Goal: Task Accomplishment & Management: Manage account settings

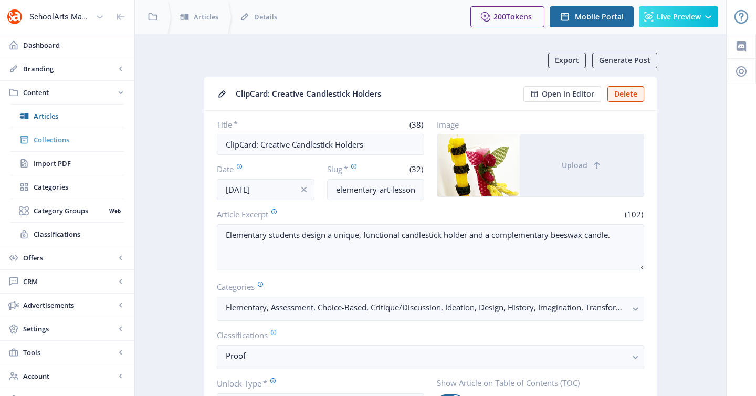
click at [58, 141] on span "Collections" at bounding box center [79, 139] width 90 height 10
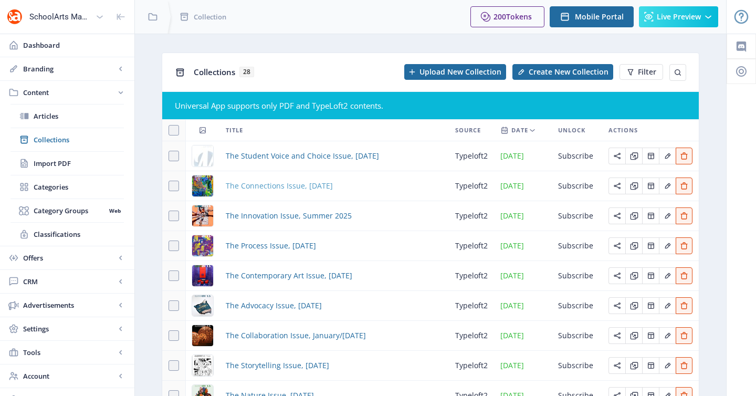
click at [277, 191] on span "The Connections Issue, [DATE]" at bounding box center [279, 185] width 107 height 13
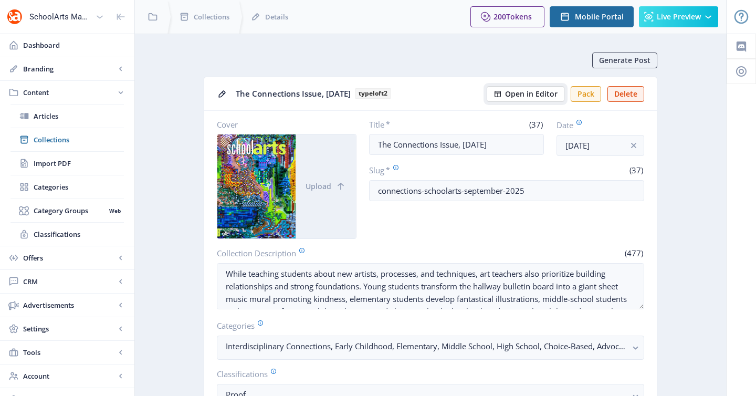
click at [541, 98] on span "Open in Editor" at bounding box center [531, 94] width 52 height 8
click at [44, 120] on span "Articles" at bounding box center [79, 116] width 90 height 10
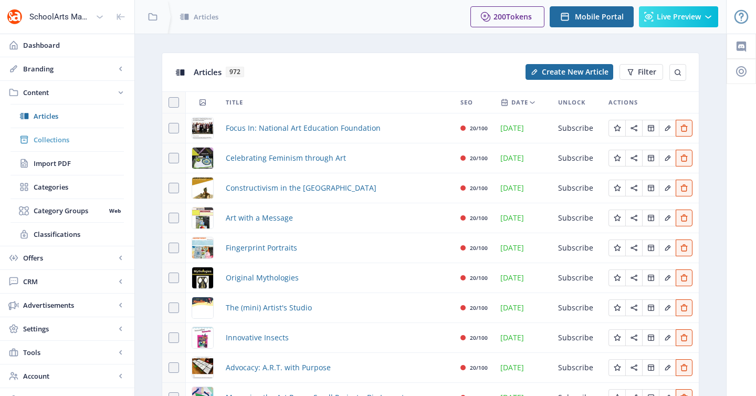
click at [61, 142] on span "Collections" at bounding box center [79, 139] width 90 height 10
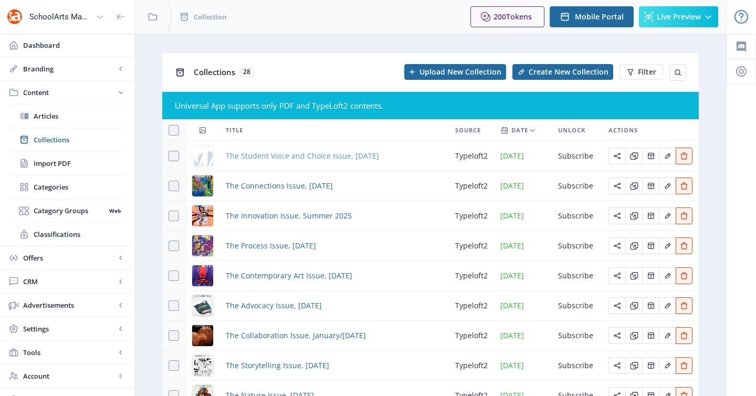
click at [313, 151] on span "The Student Voice and Choice Issue, [DATE]" at bounding box center [302, 156] width 153 height 13
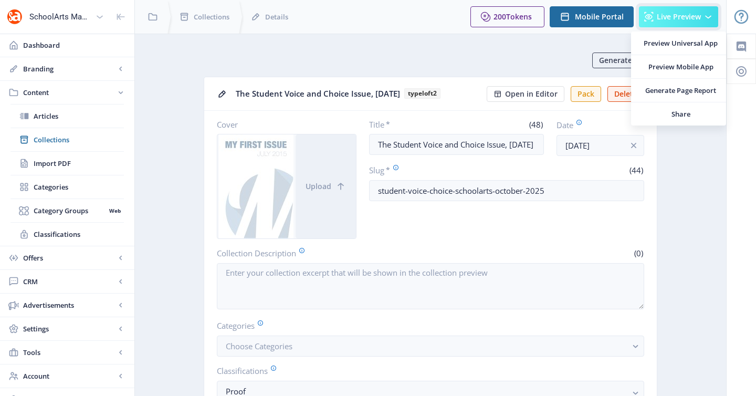
click at [684, 14] on span "Live Preview" at bounding box center [679, 17] width 44 height 8
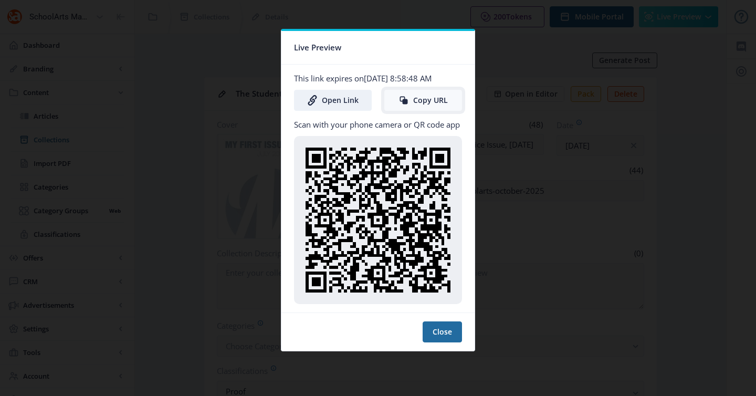
click at [431, 95] on button "Copy URL" at bounding box center [423, 100] width 78 height 21
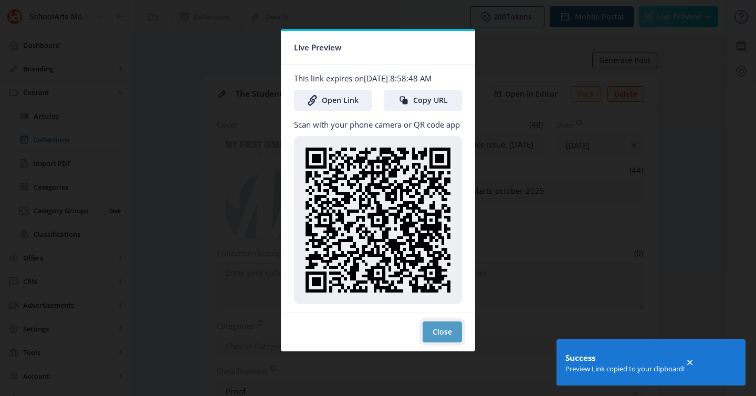
click at [431, 328] on button "Close" at bounding box center [441, 331] width 39 height 21
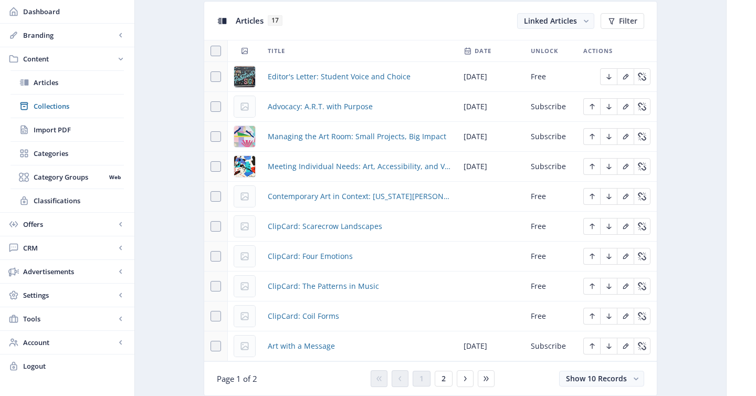
scroll to position [454, 0]
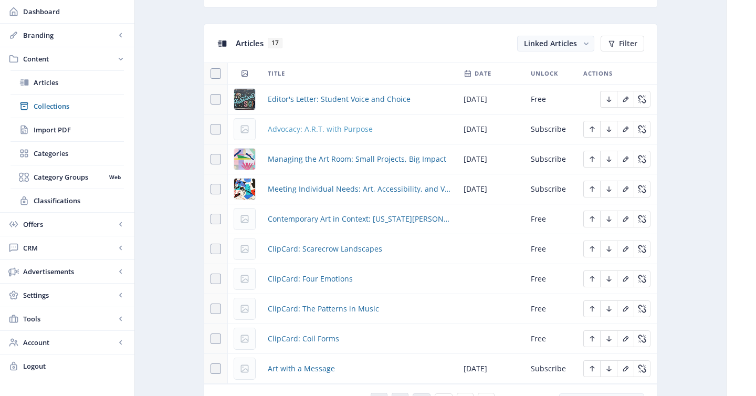
click at [273, 126] on span "Advocacy: A.R.T. with Purpose" at bounding box center [320, 129] width 105 height 13
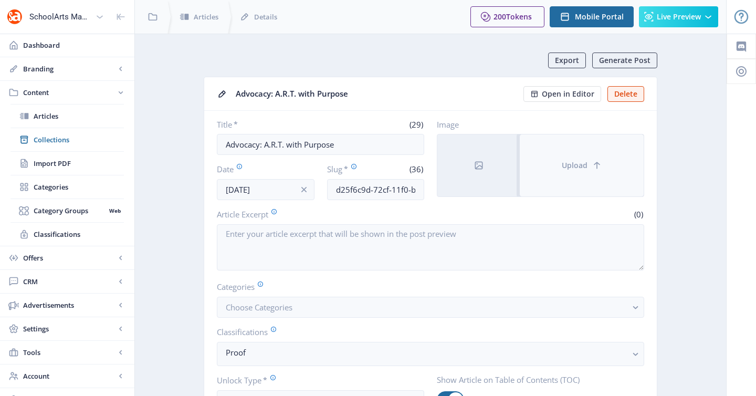
click at [587, 173] on button "Upload" at bounding box center [582, 165] width 124 height 62
click at [573, 183] on button "Upload" at bounding box center [582, 165] width 124 height 62
click at [545, 158] on button "Upload" at bounding box center [582, 165] width 124 height 62
click at [553, 169] on button "Upload" at bounding box center [582, 165] width 124 height 62
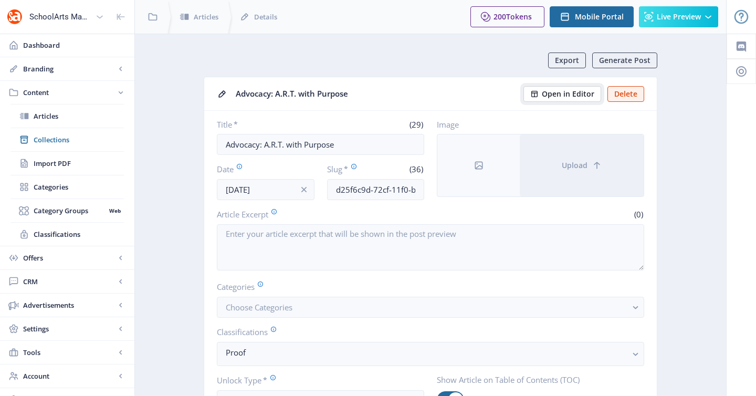
click at [558, 94] on span "Open in Editor" at bounding box center [568, 94] width 52 height 8
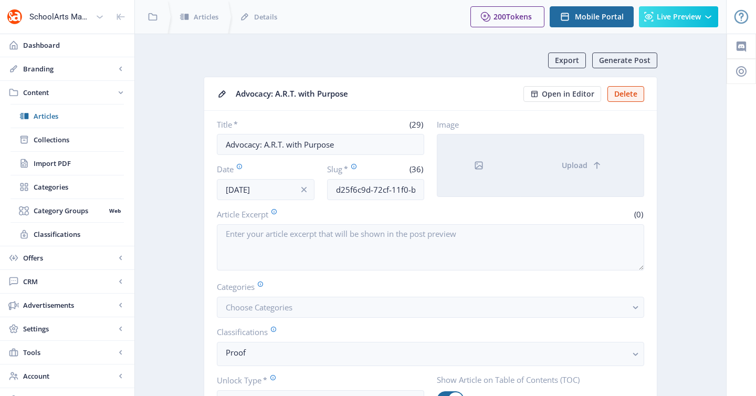
click at [485, 164] on div at bounding box center [478, 165] width 82 height 62
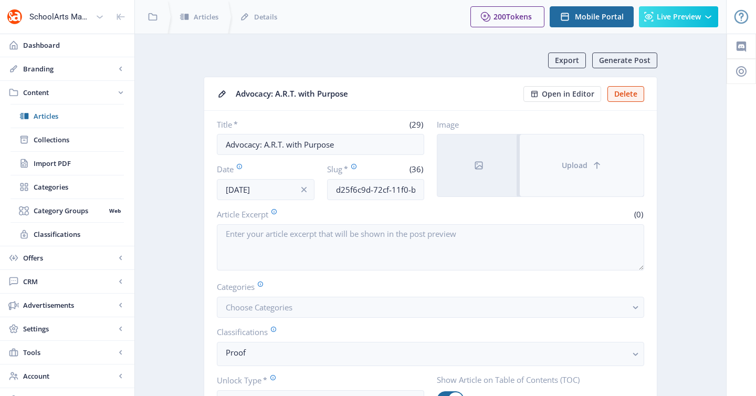
click at [570, 163] on span "Upload" at bounding box center [575, 165] width 26 height 8
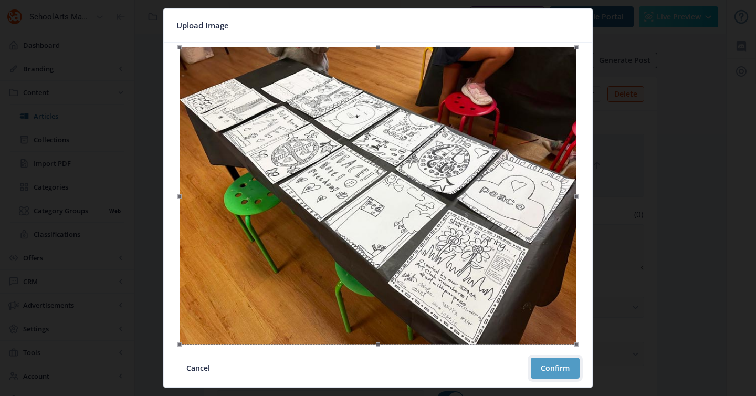
click at [558, 363] on button "Confirm" at bounding box center [555, 367] width 49 height 21
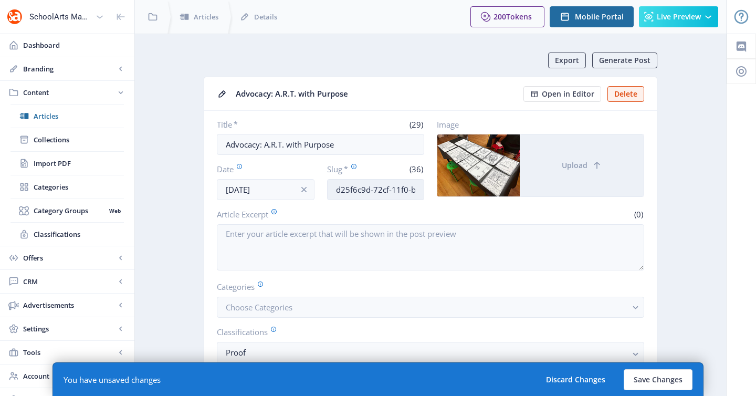
click at [401, 187] on input "d25f6c9d-72cf-11f0-bd64-4201ac1fa005" at bounding box center [376, 189] width 98 height 21
type input "art-education-advo"
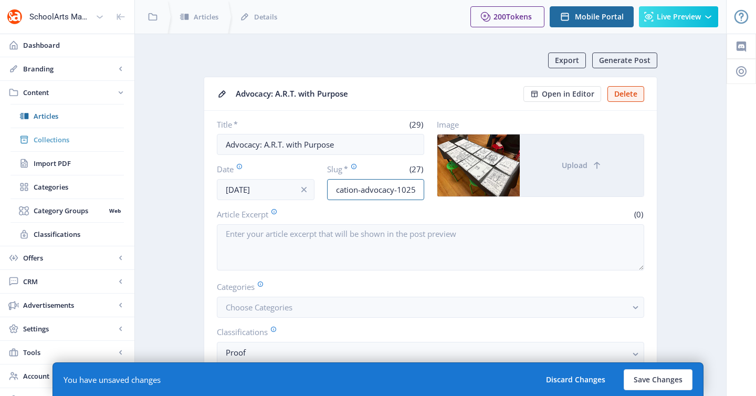
type input "art-education-advocacy-1025"
click at [67, 139] on span "Collections" at bounding box center [79, 139] width 90 height 10
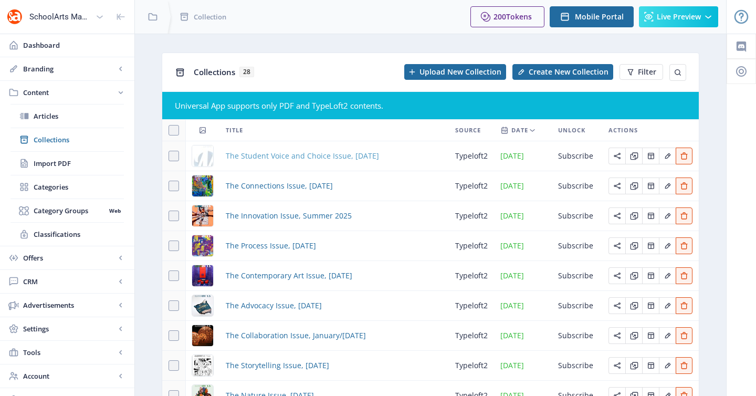
click at [330, 159] on span "The Student Voice and Choice Issue, [DATE]" at bounding box center [302, 156] width 153 height 13
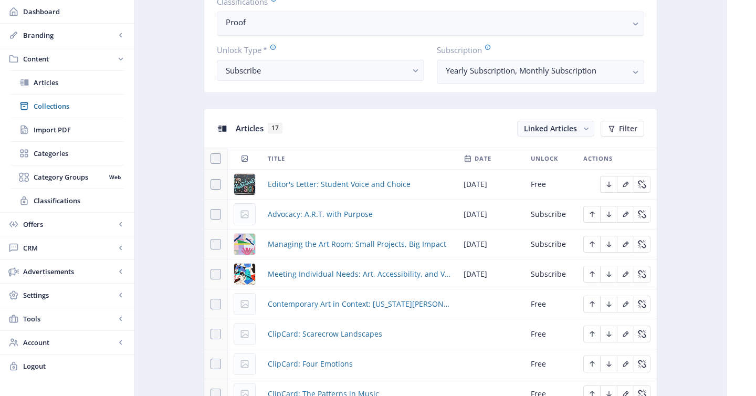
scroll to position [382, 0]
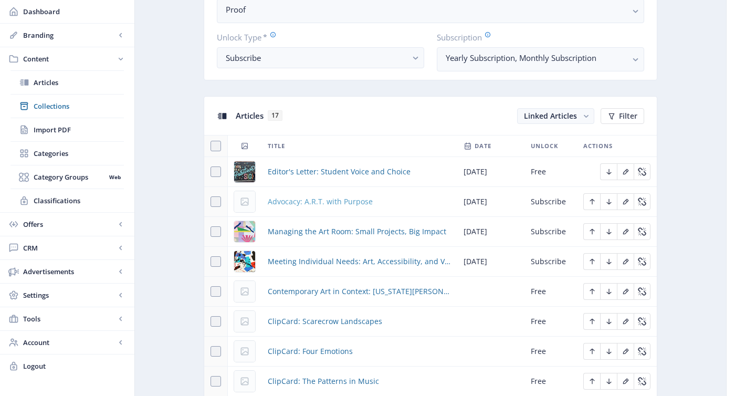
click at [342, 204] on span "Advocacy: A.R.T. with Purpose" at bounding box center [320, 201] width 105 height 13
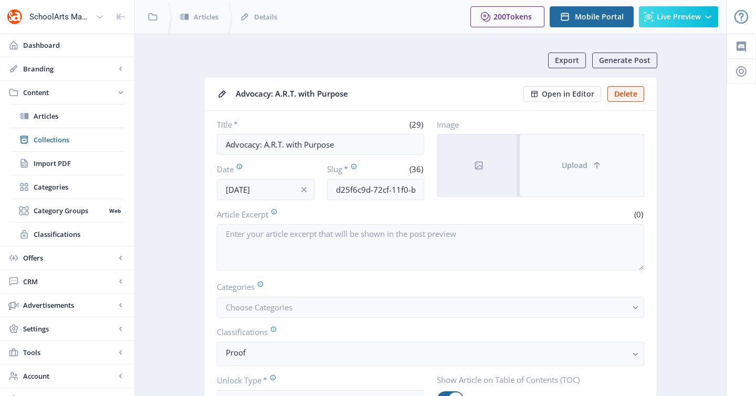
click at [573, 154] on button "Upload" at bounding box center [582, 165] width 124 height 62
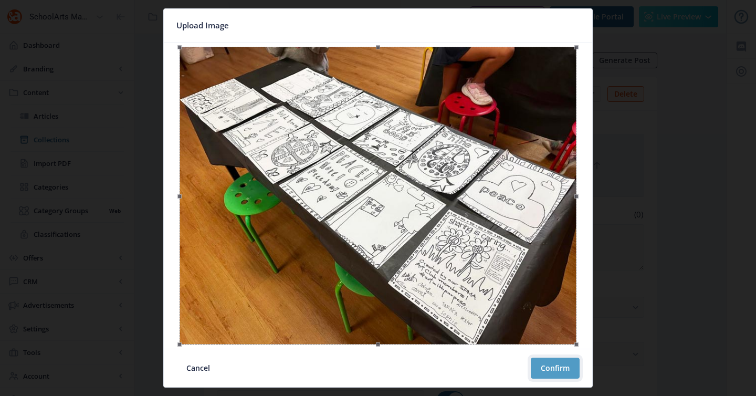
click at [562, 368] on button "Confirm" at bounding box center [555, 367] width 49 height 21
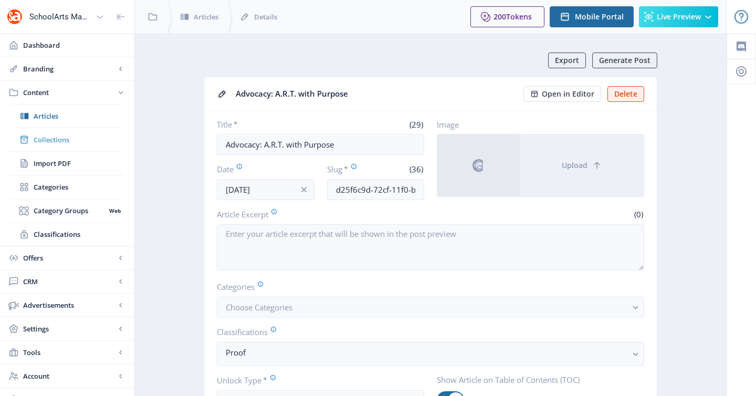
click at [77, 133] on link "Collections" at bounding box center [66, 139] width 113 height 23
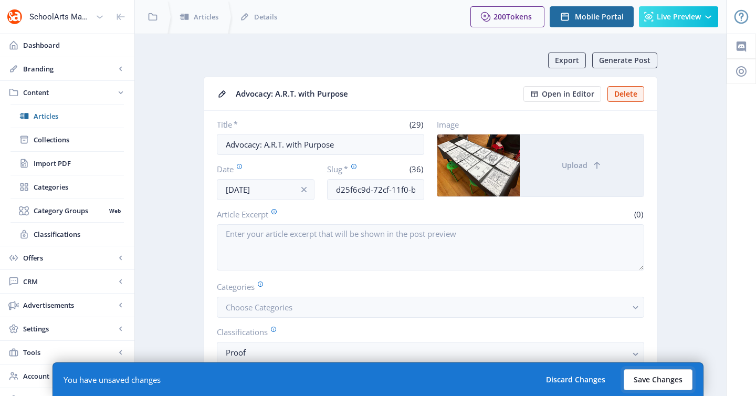
click at [664, 376] on button "Save Changes" at bounding box center [657, 379] width 69 height 21
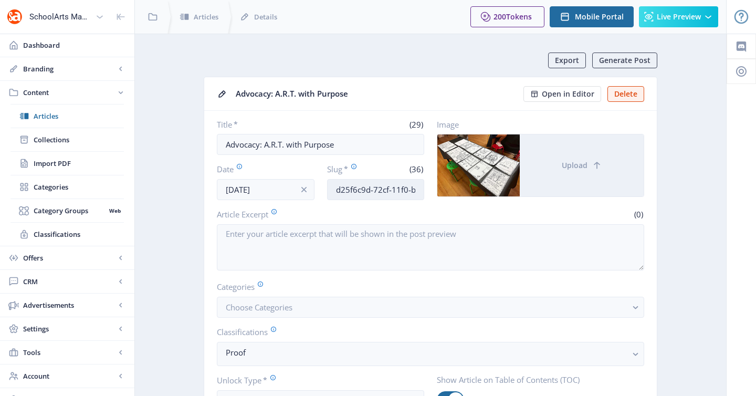
click at [381, 185] on input "d25f6c9d-72cf-11f0-bd64-4201ac1fa005" at bounding box center [376, 189] width 98 height 21
paste input "advocate-for-art-education-62"
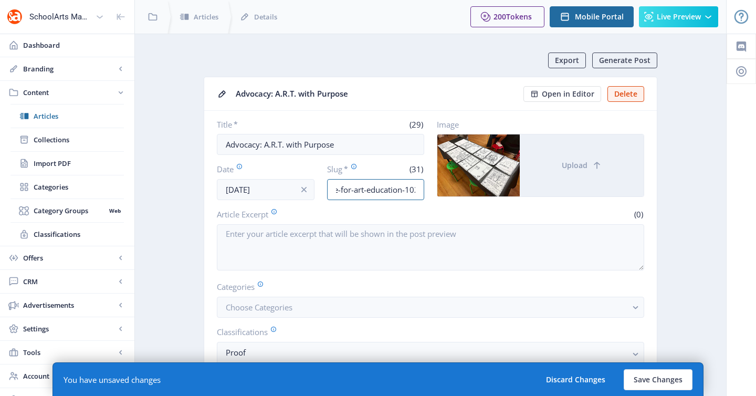
scroll to position [529, 0]
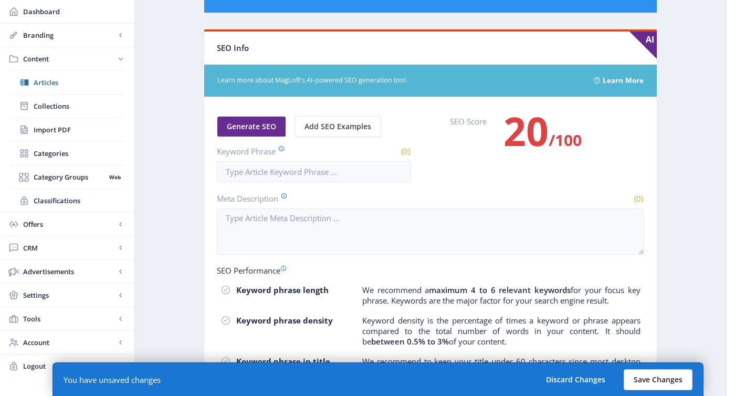
type input "advocate-for-art-education-1025"
click at [655, 374] on button "Save Changes" at bounding box center [657, 379] width 69 height 21
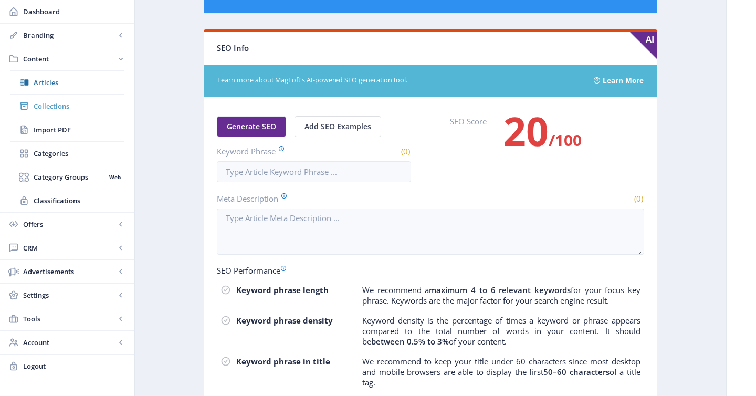
click at [75, 104] on span "Collections" at bounding box center [79, 106] width 90 height 10
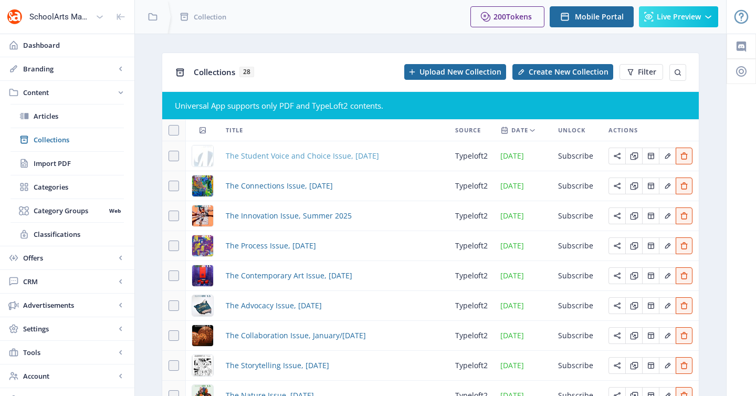
click at [323, 153] on span "The Student Voice and Choice Issue, [DATE]" at bounding box center [302, 156] width 153 height 13
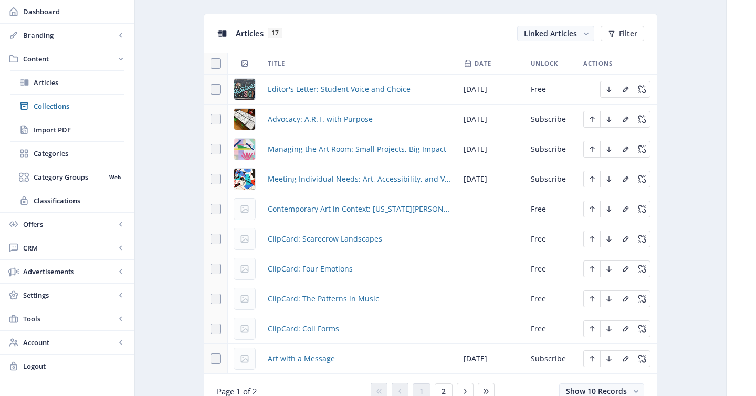
scroll to position [468, 0]
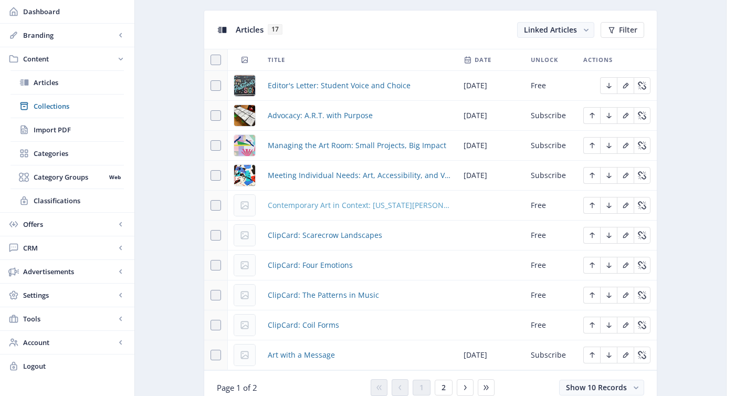
click at [394, 211] on span "Contemporary Art in Context: Virginia Mahoney" at bounding box center [359, 205] width 183 height 13
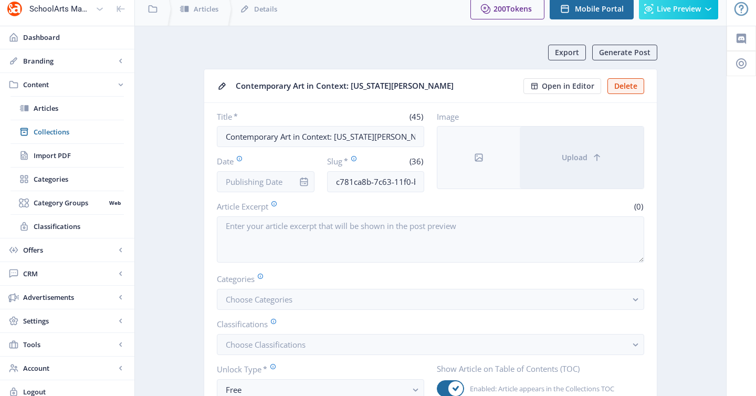
scroll to position [29, 0]
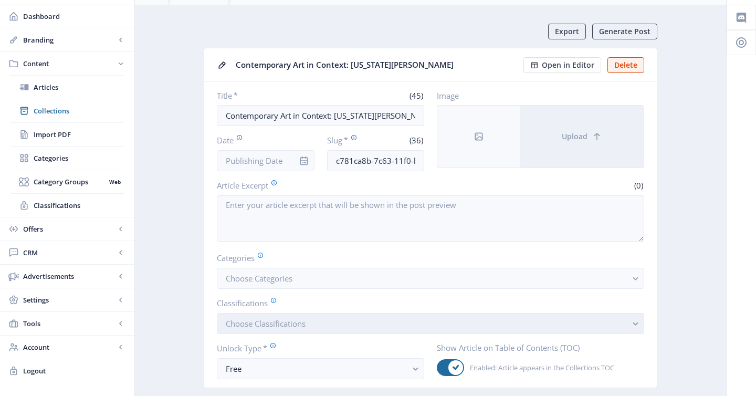
click at [276, 325] on span "Choose Classifications" at bounding box center [266, 323] width 80 height 10
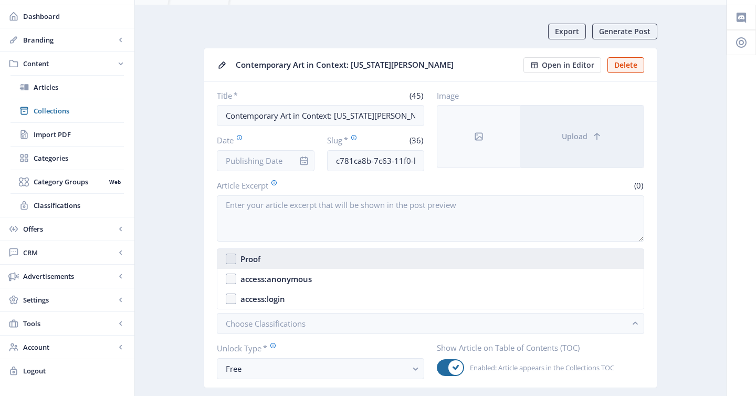
click at [250, 257] on div "Proof" at bounding box center [250, 258] width 20 height 13
checkbox input "true"
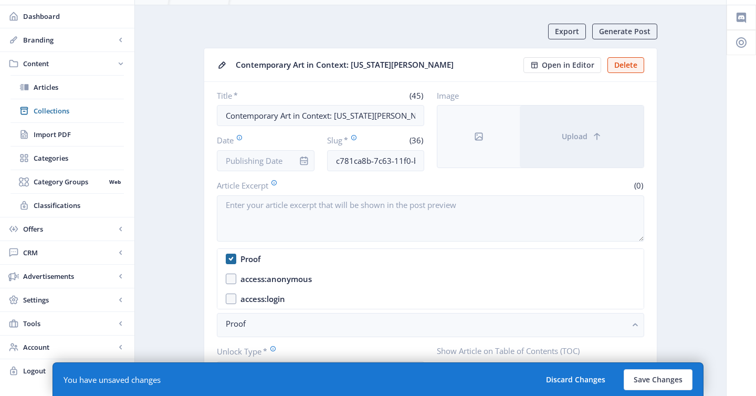
click at [306, 161] on icon "info" at bounding box center [304, 160] width 8 height 9
click at [300, 161] on icon "info" at bounding box center [304, 160] width 8 height 9
click at [289, 158] on input "Date" at bounding box center [266, 160] width 98 height 21
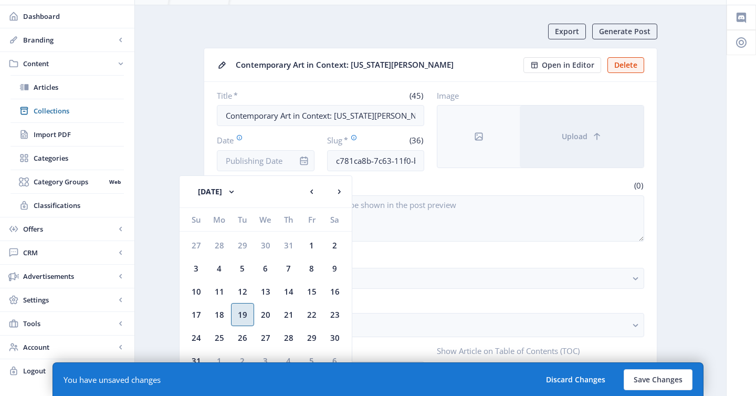
click at [248, 311] on div "19" at bounding box center [242, 314] width 23 height 23
type input "Aug 19, 2025"
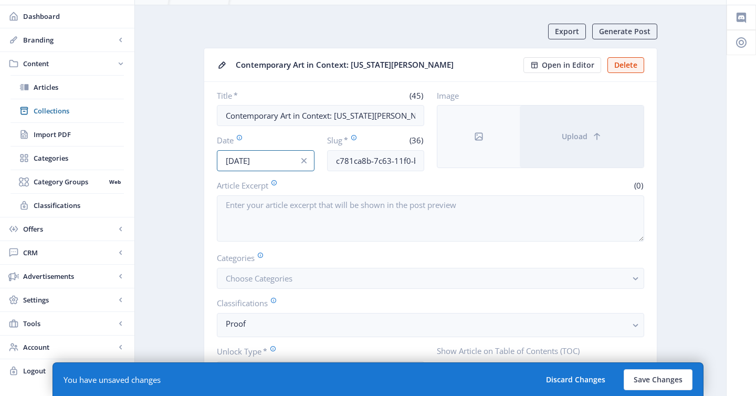
scroll to position [115, 0]
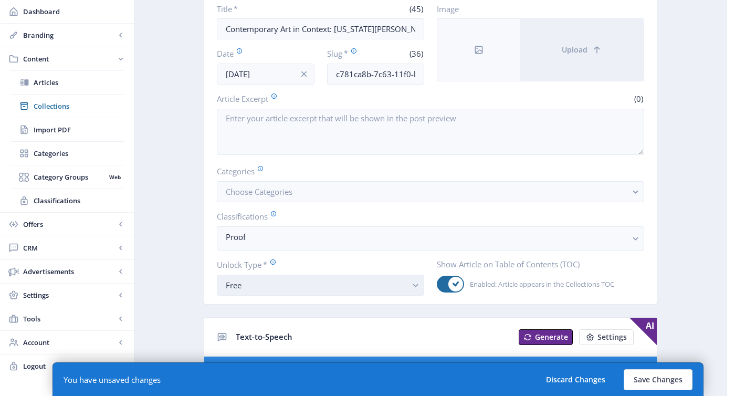
click at [327, 293] on button "Free" at bounding box center [320, 284] width 207 height 21
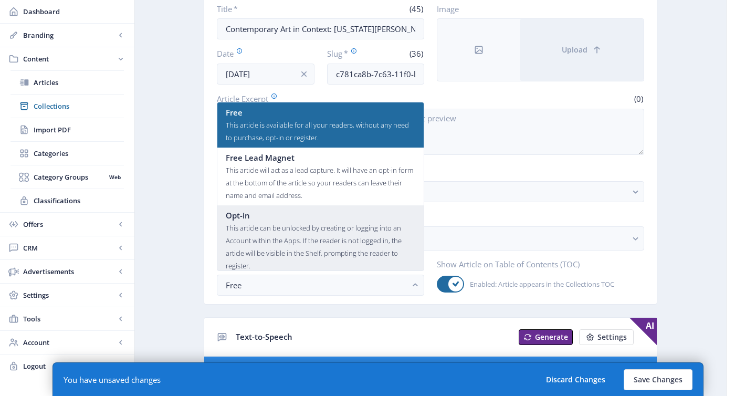
scroll to position [63, 0]
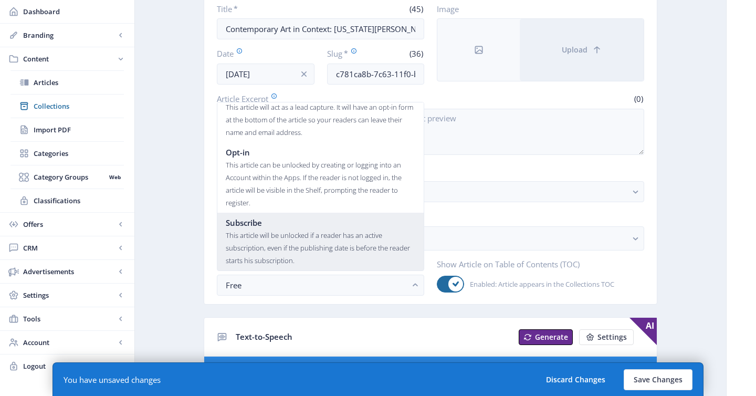
click at [292, 232] on div "This article will be unlocked if a reader has an active subscription, even if t…" at bounding box center [320, 248] width 189 height 38
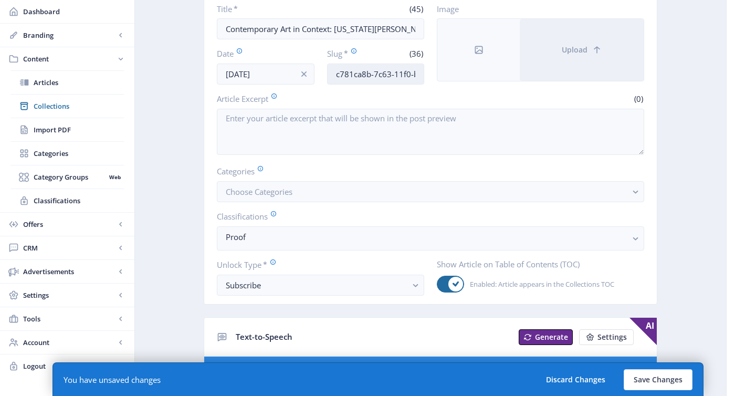
click at [406, 76] on input "c781ca8b-7c63-11f0-bd64-4201ac1fa005" at bounding box center [376, 74] width 98 height 21
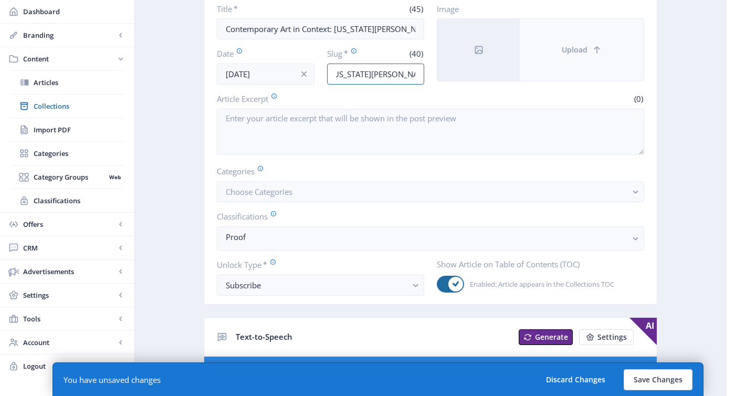
type input "mixed-media-artist-virginia-mahoney-1025"
click at [549, 59] on button "Upload" at bounding box center [582, 50] width 124 height 62
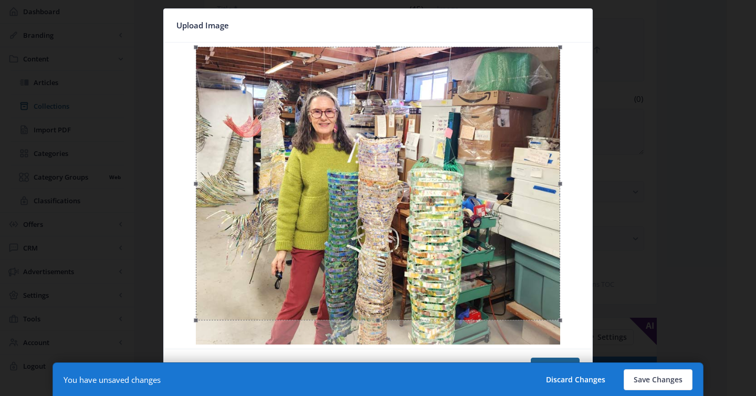
scroll to position [0, 0]
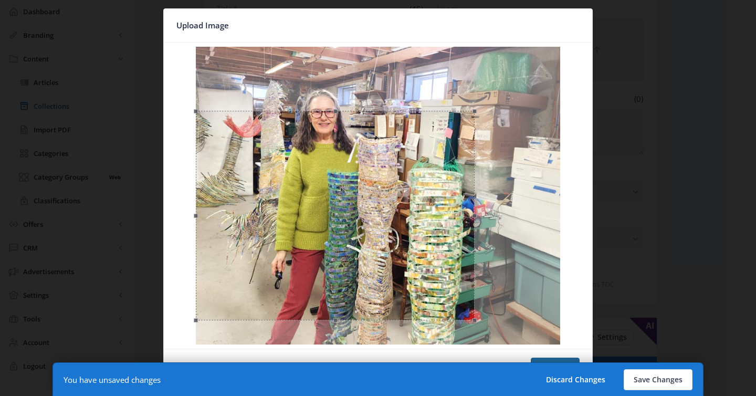
drag, startPoint x: 558, startPoint y: 47, endPoint x: 469, endPoint y: 103, distance: 105.7
click at [469, 103] on div at bounding box center [378, 196] width 420 height 298
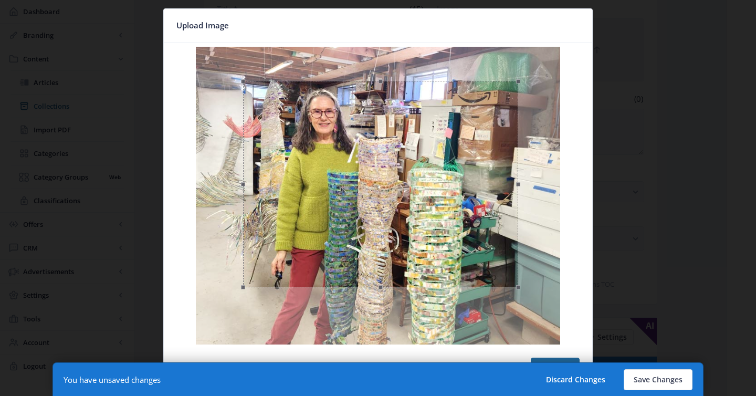
drag, startPoint x: 417, startPoint y: 173, endPoint x: 464, endPoint y: 140, distance: 57.7
click at [464, 140] on div at bounding box center [380, 184] width 275 height 206
click at [672, 378] on button "Save Changes" at bounding box center [657, 379] width 69 height 21
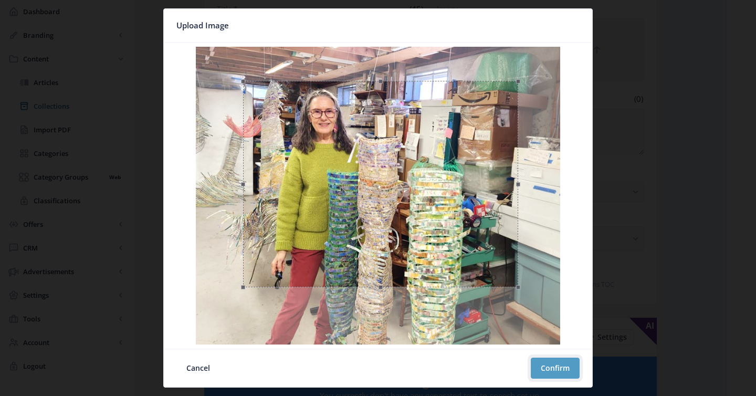
click at [561, 368] on button "Confirm" at bounding box center [555, 367] width 49 height 21
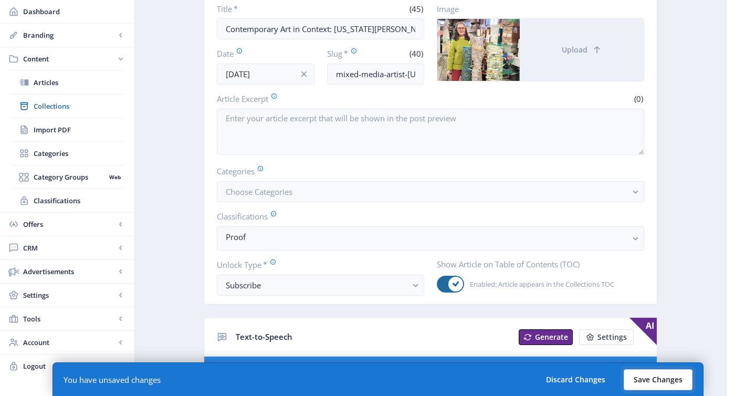
click at [657, 383] on button "Save Changes" at bounding box center [657, 379] width 69 height 21
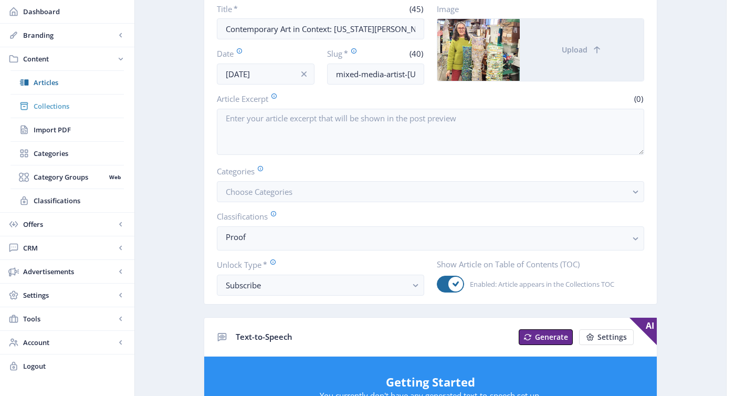
click at [90, 97] on link "Collections" at bounding box center [66, 105] width 113 height 23
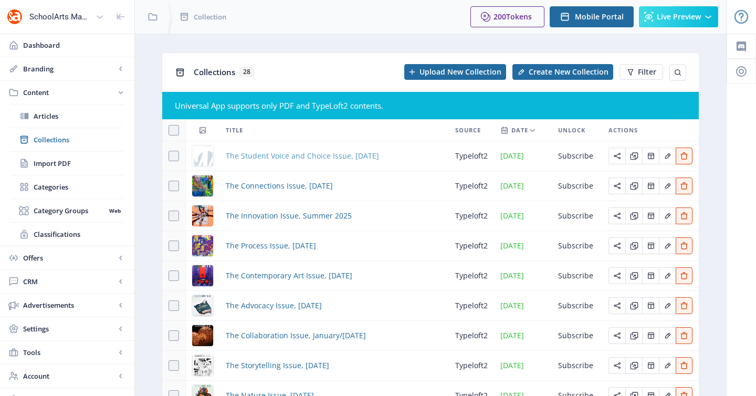
click at [287, 157] on span "The Student Voice and Choice Issue, [DATE]" at bounding box center [302, 156] width 153 height 13
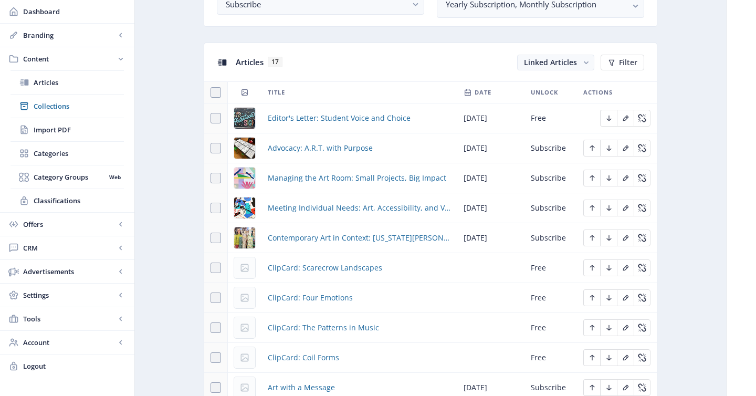
scroll to position [438, 0]
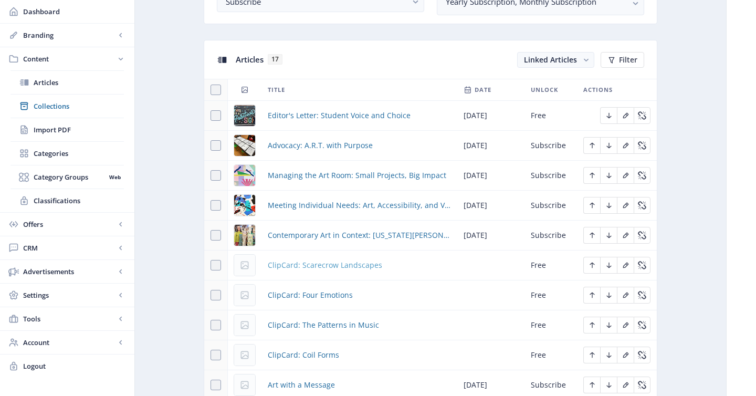
click at [370, 266] on span "ClipCard: Scarecrow Landscapes" at bounding box center [325, 265] width 114 height 13
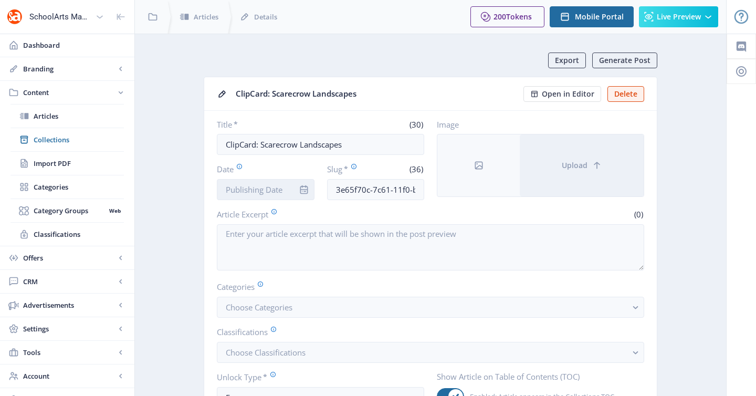
click at [289, 187] on input "Date" at bounding box center [266, 189] width 98 height 21
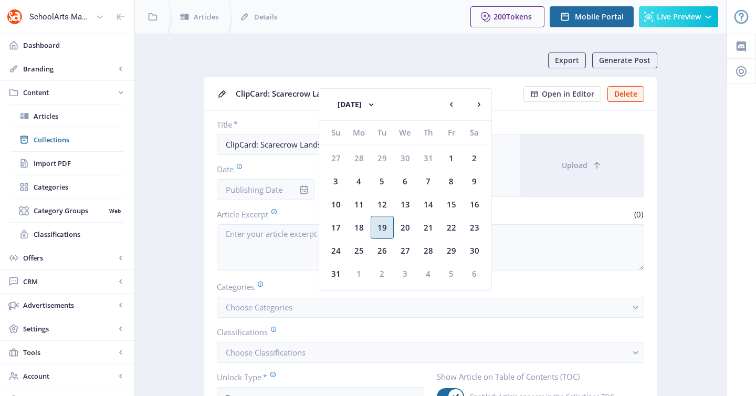
click at [381, 228] on div "19" at bounding box center [382, 227] width 23 height 23
type input "Aug 19, 2025"
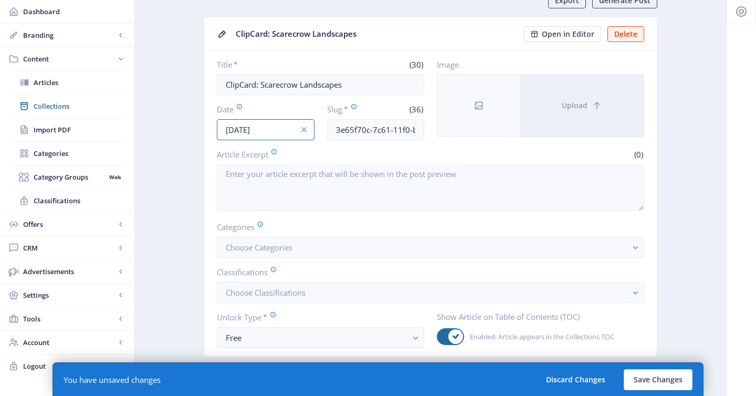
scroll to position [65, 0]
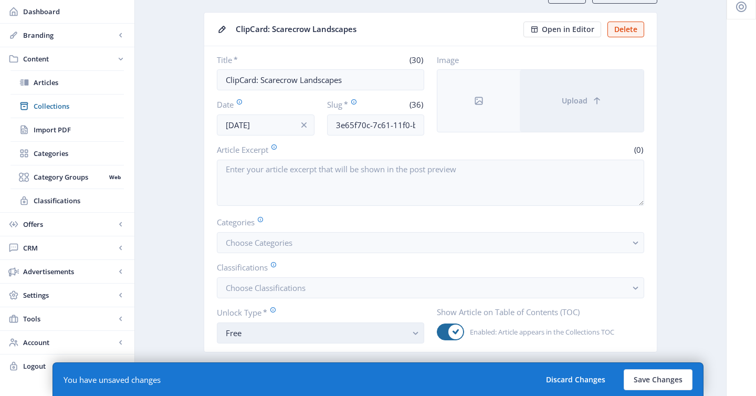
click at [291, 334] on div "Free" at bounding box center [316, 332] width 181 height 13
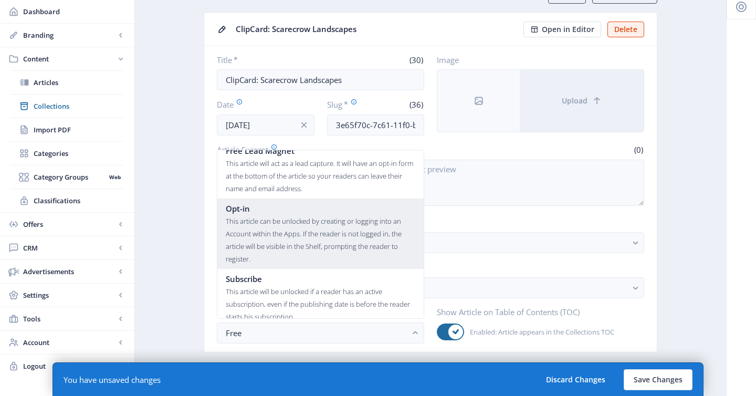
scroll to position [63, 0]
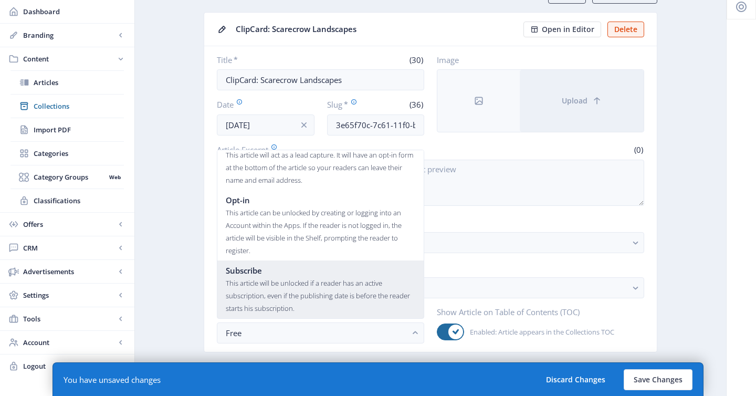
click at [294, 279] on div "This article will be unlocked if a reader has an active subscription, even if t…" at bounding box center [320, 296] width 189 height 38
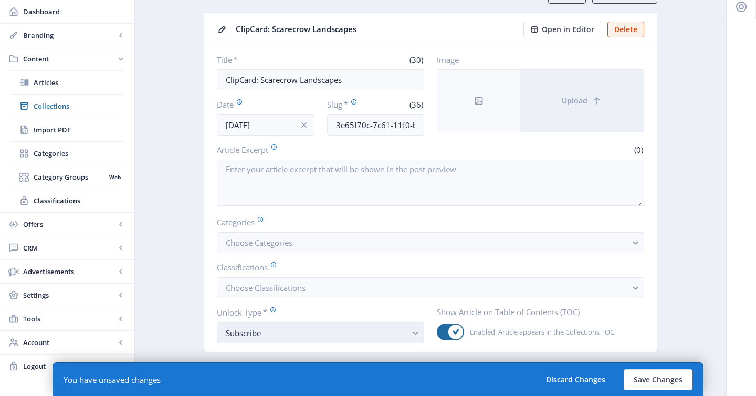
click at [293, 327] on div "Subscribe" at bounding box center [316, 332] width 181 height 13
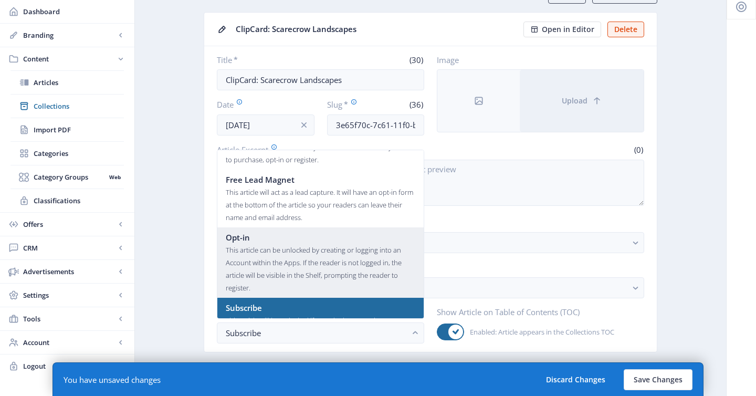
scroll to position [24, 0]
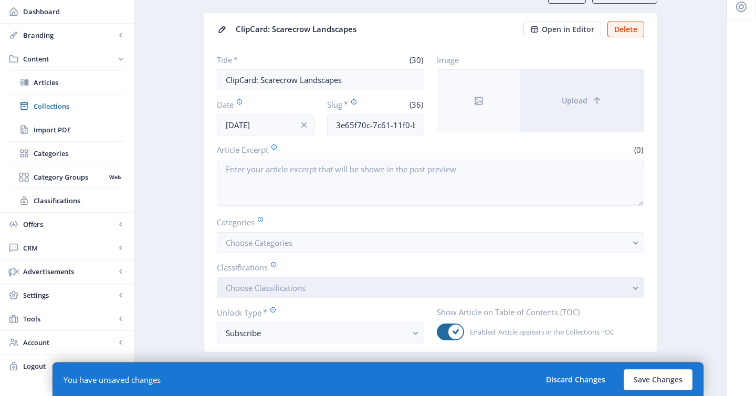
click at [280, 286] on span "Choose Classifications" at bounding box center [266, 287] width 80 height 10
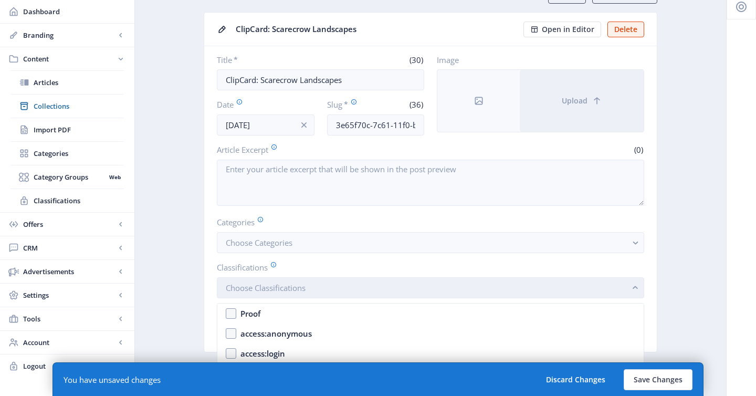
scroll to position [0, 0]
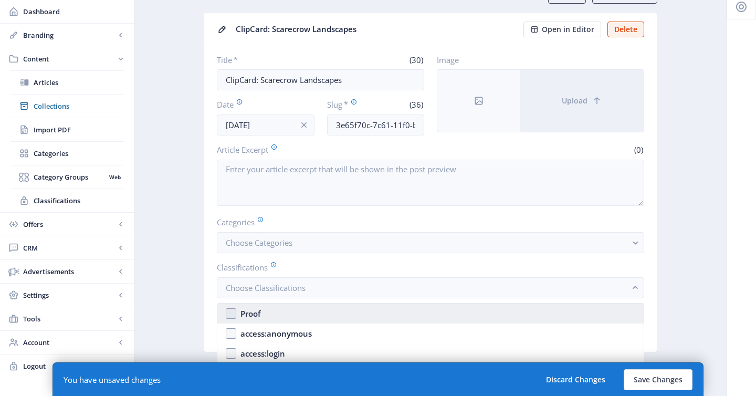
click at [284, 310] on nb-option "Proof" at bounding box center [430, 313] width 426 height 20
checkbox input "true"
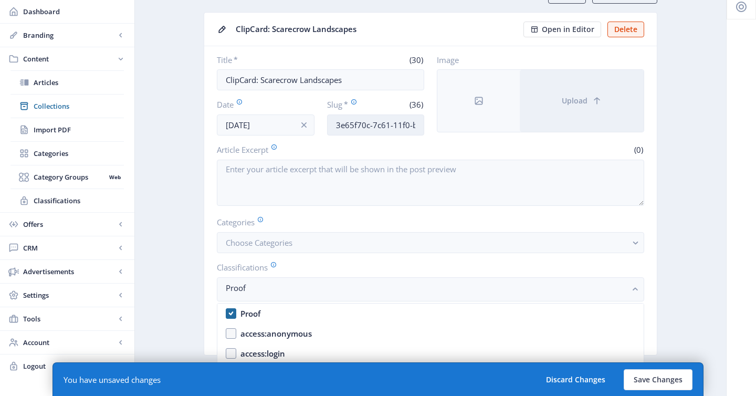
click at [360, 128] on input "3e65f70c-7c61-11f0-bd64-4201ac1fa005" at bounding box center [376, 124] width 98 height 21
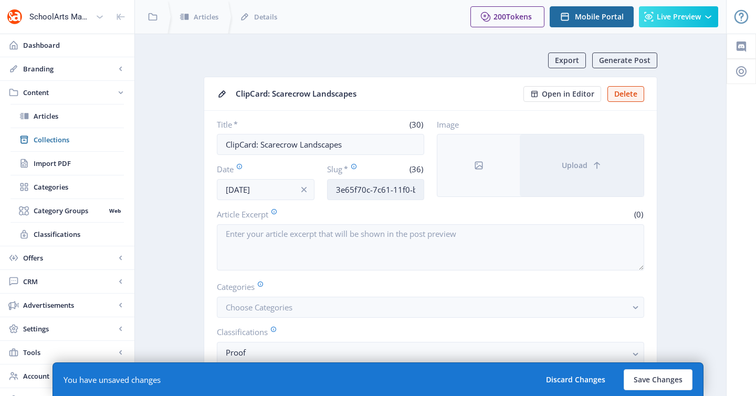
scroll to position [65, 0]
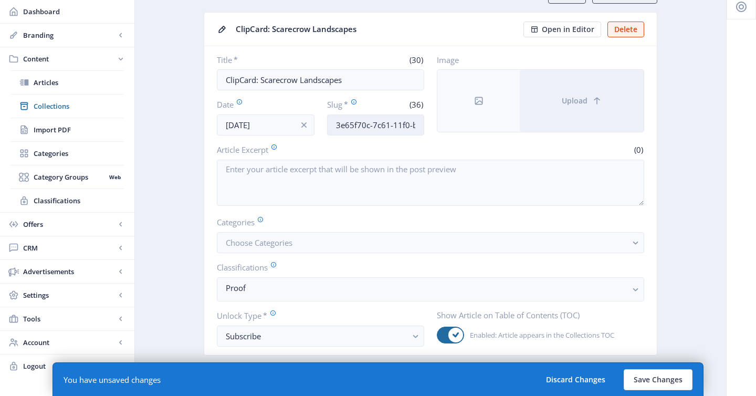
click at [360, 128] on input "3e65f70c-7c61-11f0-bd64-4201ac1fa005" at bounding box center [376, 124] width 98 height 21
paste input "early-childhood-art-lesson-sculpture-62"
drag, startPoint x: 398, startPoint y: 127, endPoint x: 477, endPoint y: 137, distance: 79.9
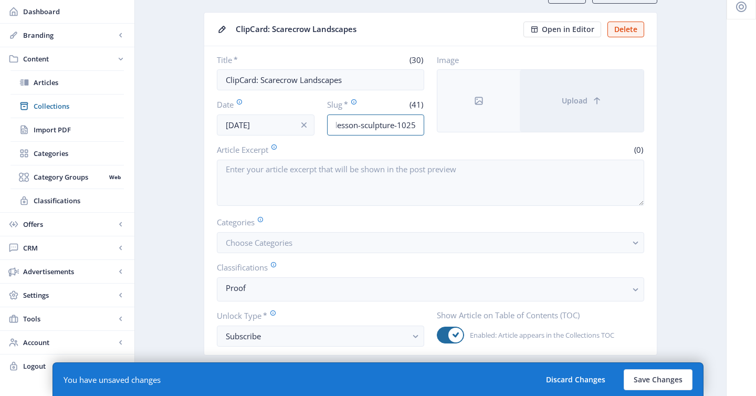
click at [477, 137] on nb-card-body "Title * (30) ClipCard: Scarecrow Landscapes Date Aug 19, 2025 Slug * (41) early…" at bounding box center [430, 200] width 452 height 309
click at [400, 131] on input "early-childhood-art-lesson-sculpture-1025" at bounding box center [376, 124] width 98 height 21
click at [393, 125] on input "early-childhood-art-lesson-sculpture-1025" at bounding box center [376, 124] width 98 height 21
drag, startPoint x: 392, startPoint y: 124, endPoint x: 487, endPoint y: 139, distance: 96.6
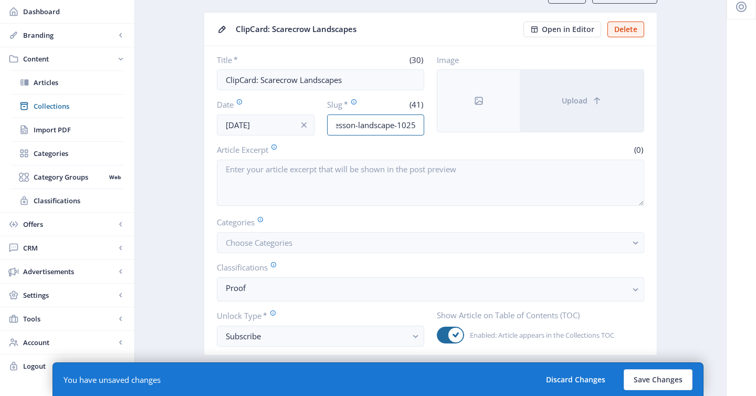
click at [487, 139] on nb-card-body "Title * (30) ClipCard: Scarecrow Landscapes Date Aug 19, 2025 Slug * (41) early…" at bounding box center [430, 200] width 452 height 309
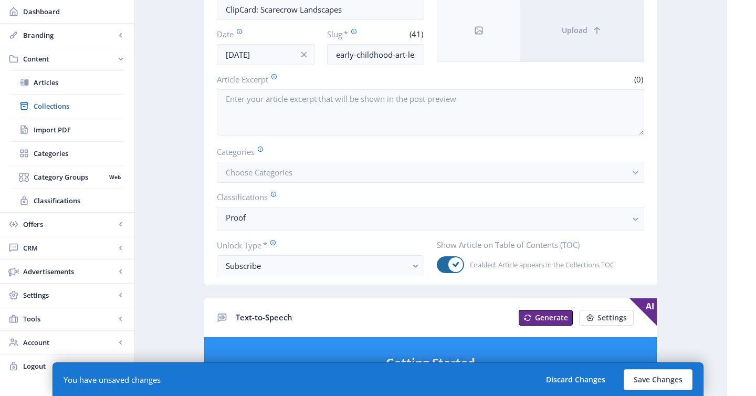
scroll to position [139, 0]
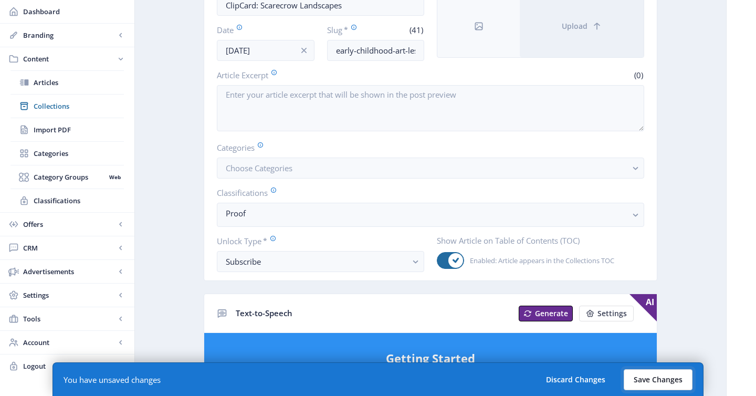
click at [660, 378] on button "Save Changes" at bounding box center [657, 379] width 69 height 21
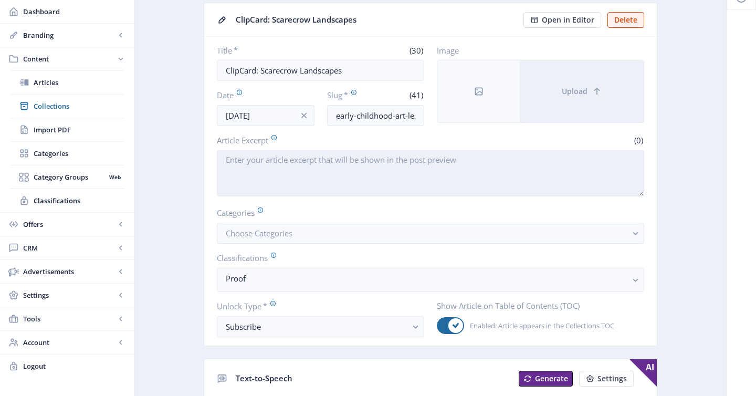
scroll to position [0, 0]
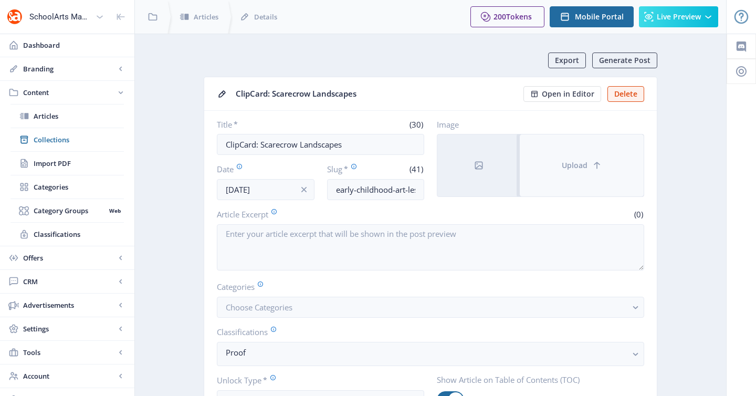
click at [582, 172] on button "Upload" at bounding box center [582, 165] width 124 height 62
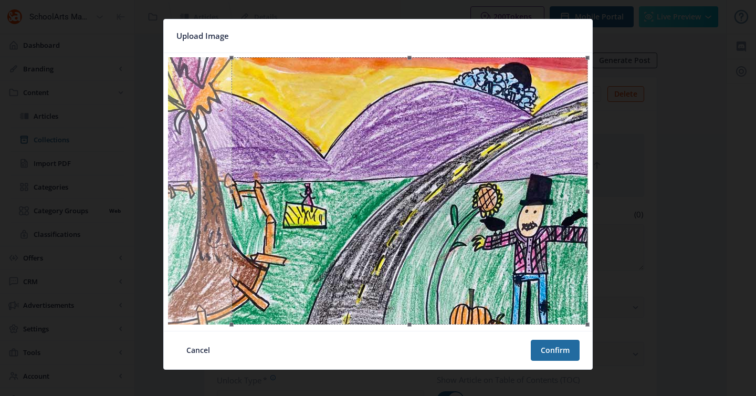
drag, startPoint x: 512, startPoint y: 181, endPoint x: 568, endPoint y: 181, distance: 56.2
click at [568, 181] on div at bounding box center [409, 190] width 356 height 267
click at [566, 355] on button "Confirm" at bounding box center [555, 350] width 49 height 21
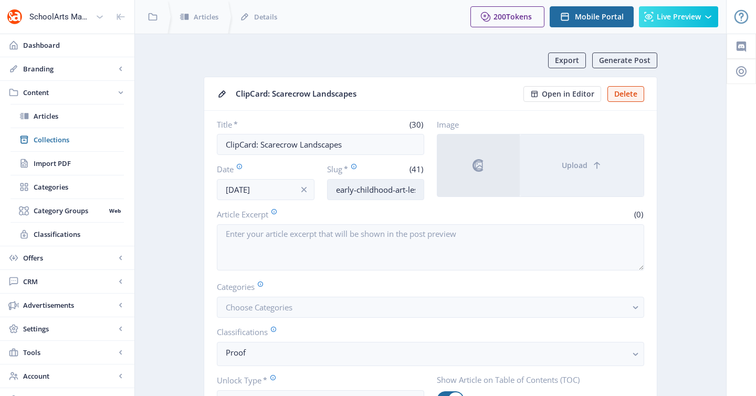
click at [359, 191] on input "early-childhood-art-lesson-landscape-1025" at bounding box center [376, 189] width 98 height 21
drag, startPoint x: 393, startPoint y: 191, endPoint x: 314, endPoint y: 186, distance: 78.9
click at [314, 186] on div "Date Aug 19, 2025 Slug * (41) early-childhood-art-lesson-landscape-1025" at bounding box center [320, 181] width 207 height 37
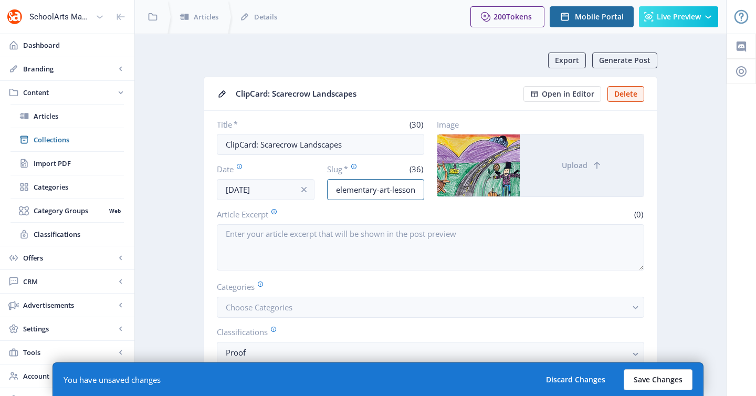
type input "elementary-art-lesson-landscape-1025"
click at [656, 373] on button "Save Changes" at bounding box center [657, 379] width 69 height 21
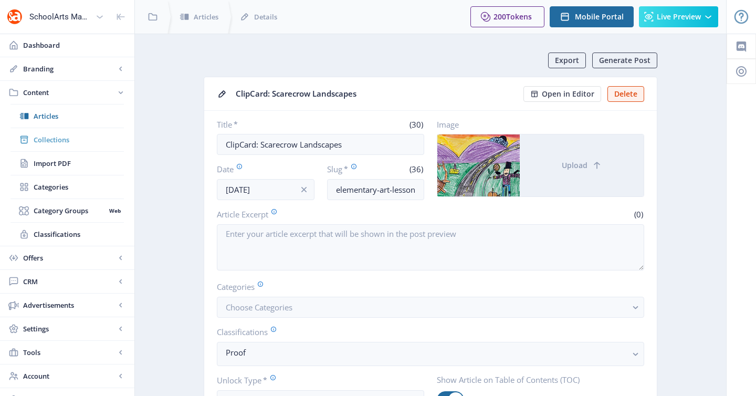
click at [58, 140] on span "Collections" at bounding box center [79, 139] width 90 height 10
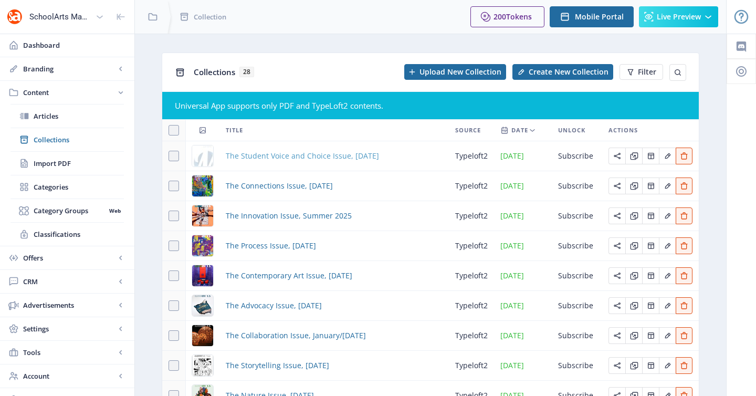
click at [255, 157] on span "The Student Voice and Choice Issue, [DATE]" at bounding box center [302, 156] width 153 height 13
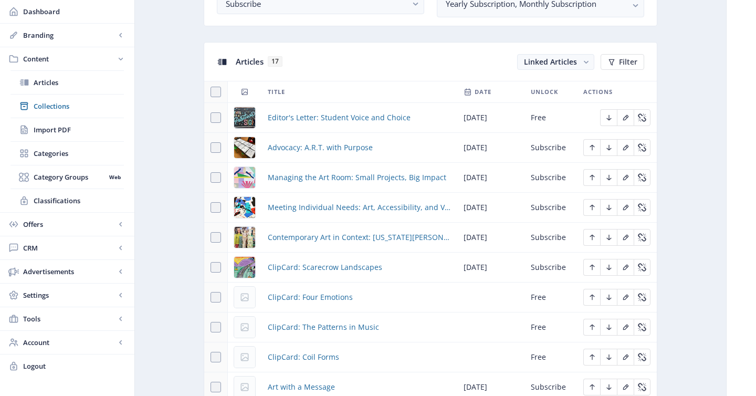
scroll to position [473, 0]
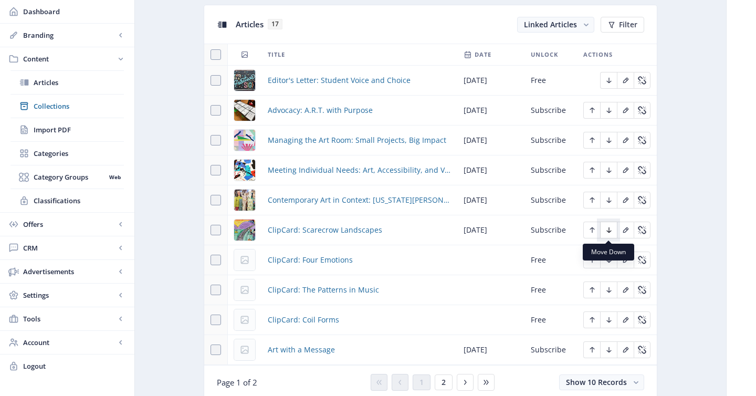
click at [613, 229] on button "Edit page" at bounding box center [608, 229] width 17 height 17
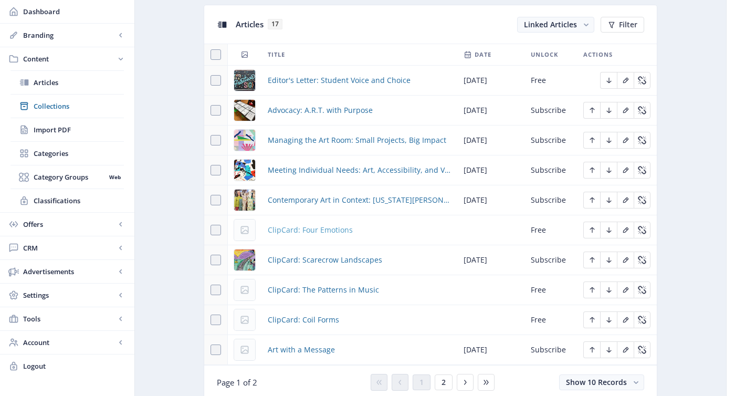
click at [342, 230] on span "ClipCard: Four Emotions" at bounding box center [310, 230] width 85 height 13
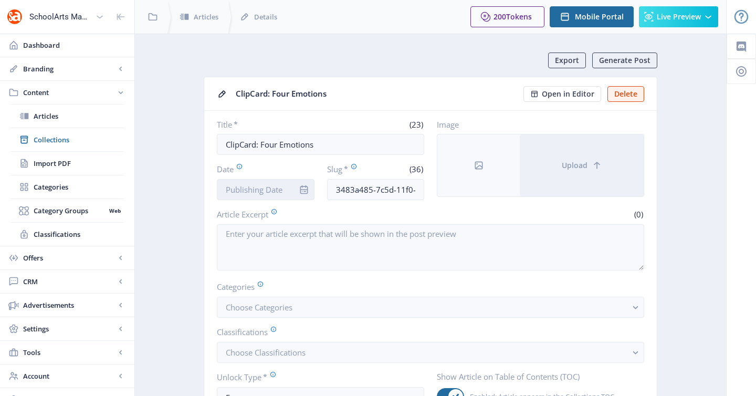
click at [275, 184] on input "Date" at bounding box center [266, 189] width 98 height 21
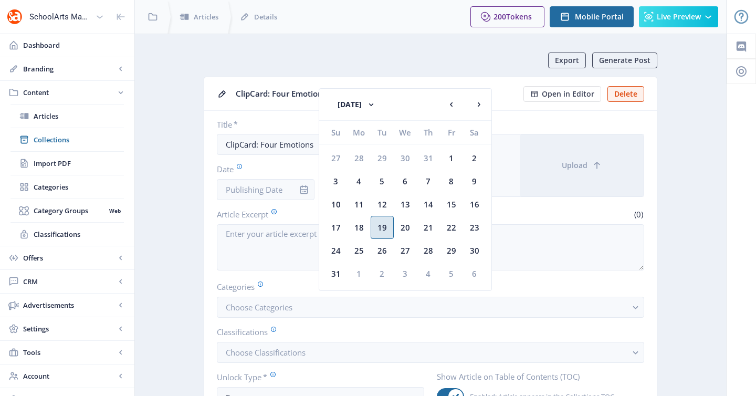
click at [376, 226] on div "19" at bounding box center [382, 227] width 23 height 23
type input "Aug 19, 2025"
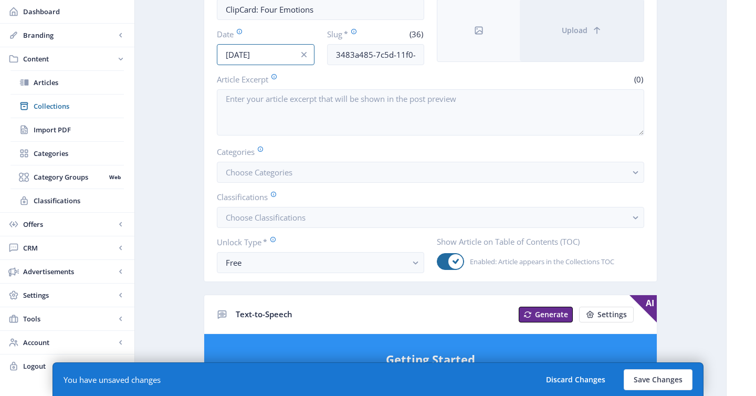
scroll to position [135, 0]
click at [331, 269] on button "Free" at bounding box center [320, 261] width 207 height 21
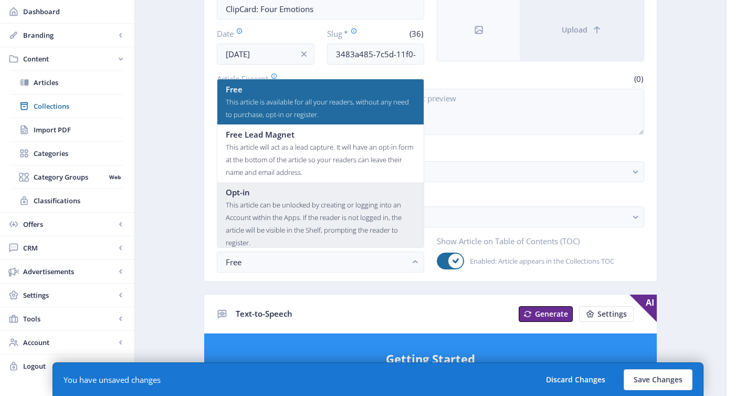
scroll to position [63, 0]
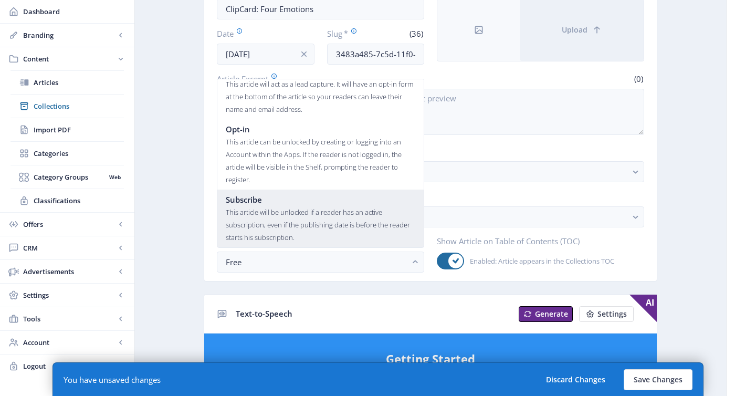
click at [300, 221] on div "This article will be unlocked if a reader has an active subscription, even if t…" at bounding box center [320, 225] width 189 height 38
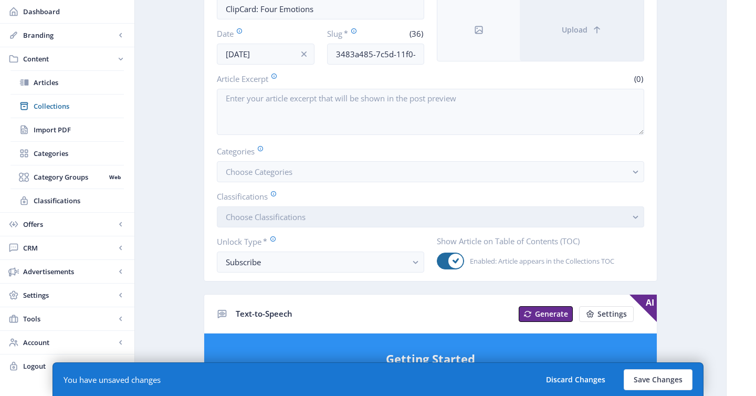
click at [320, 220] on button "Choose Classifications" at bounding box center [430, 216] width 427 height 21
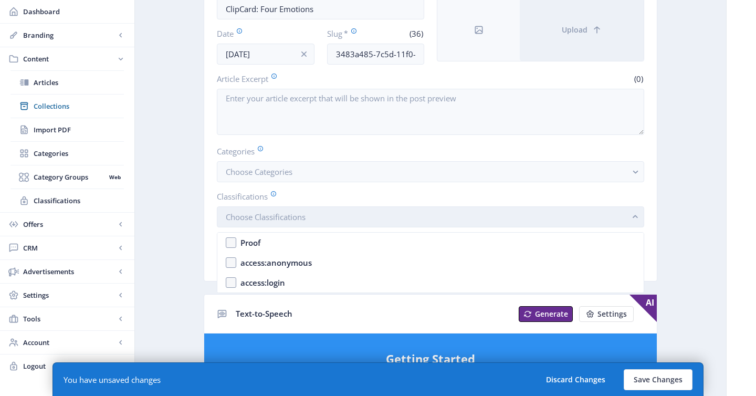
scroll to position [0, 0]
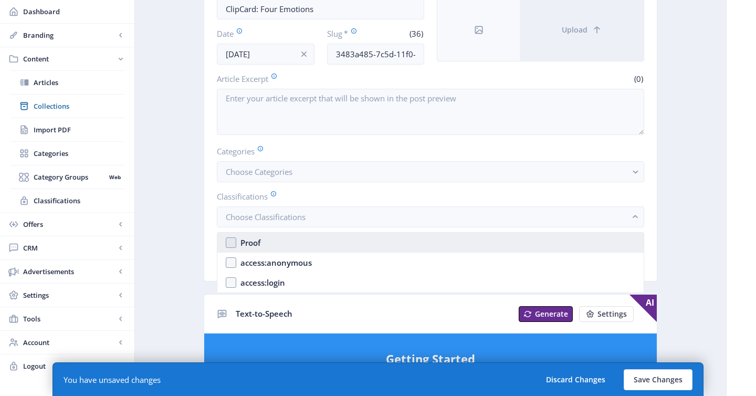
click at [319, 241] on nb-option "Proof" at bounding box center [430, 242] width 426 height 20
checkbox input "true"
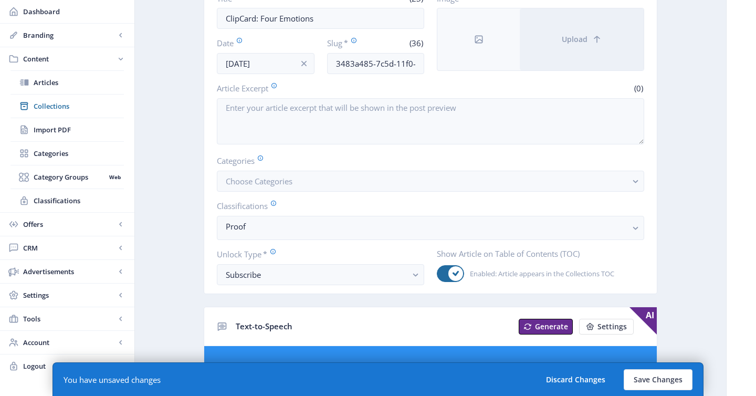
scroll to position [13, 0]
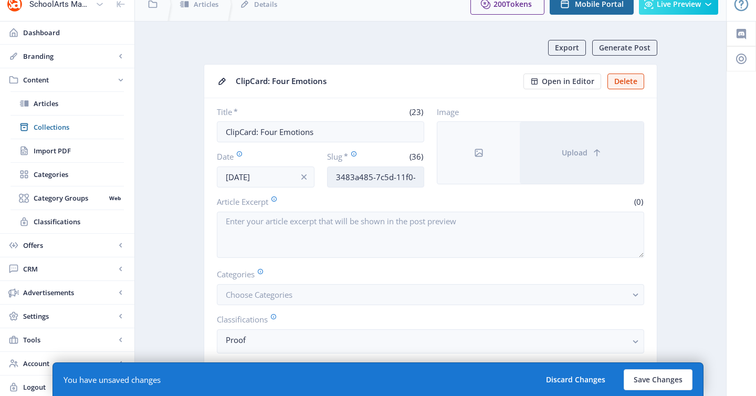
click at [395, 178] on input "3483a485-7c5d-11f0-bd64-4201ac1fa005" at bounding box center [376, 176] width 98 height 21
paste input "early-childhood-art-lesson-sculpture-62"
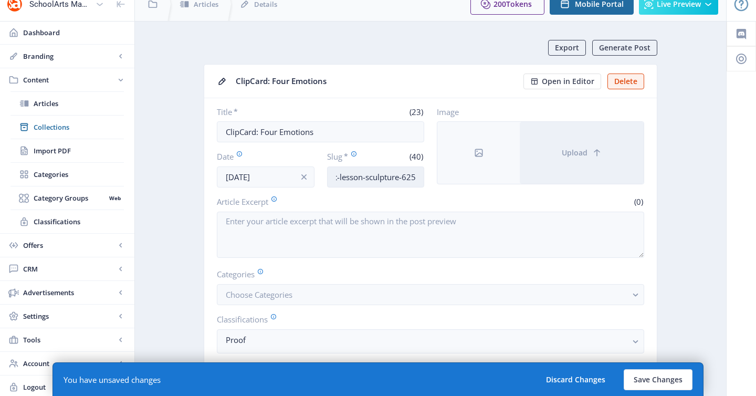
drag, startPoint x: 397, startPoint y: 179, endPoint x: 364, endPoint y: 177, distance: 33.1
click at [364, 178] on input "early-childhood-art-lesson-sculpture-625" at bounding box center [376, 176] width 98 height 21
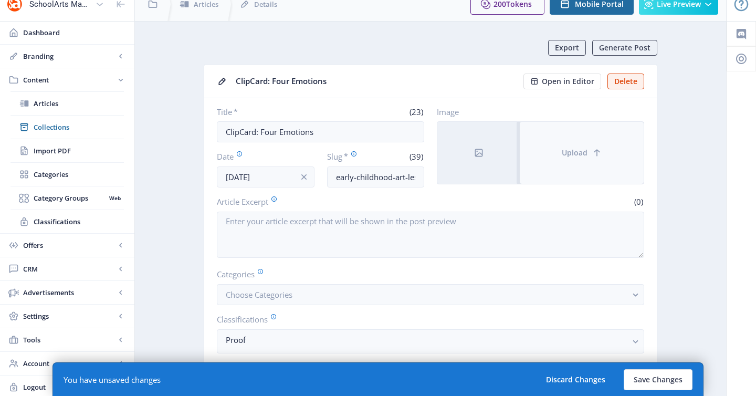
click at [577, 152] on span "Upload" at bounding box center [575, 153] width 26 height 8
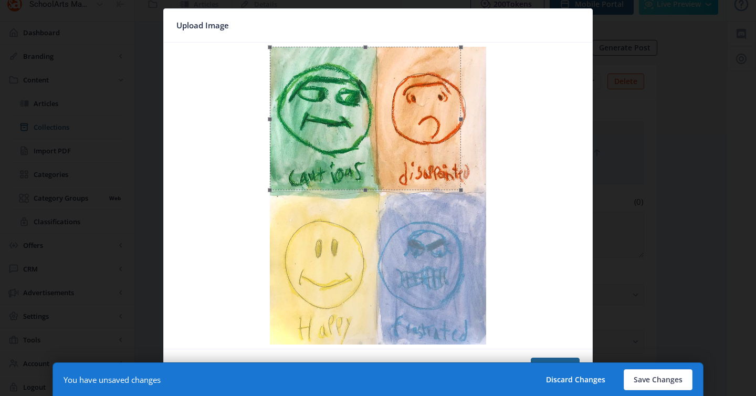
drag, startPoint x: 487, startPoint y: 208, endPoint x: 461, endPoint y: 187, distance: 33.2
click at [461, 187] on span at bounding box center [461, 189] width 13 height 13
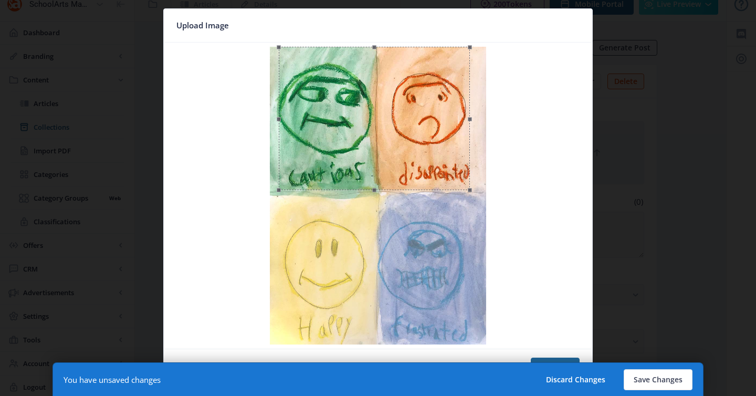
drag, startPoint x: 448, startPoint y: 173, endPoint x: 457, endPoint y: 173, distance: 8.9
click at [457, 173] on div at bounding box center [374, 118] width 191 height 143
click at [645, 382] on button "Save Changes" at bounding box center [657, 379] width 69 height 21
click at [669, 379] on button "Save Changes" at bounding box center [657, 379] width 69 height 21
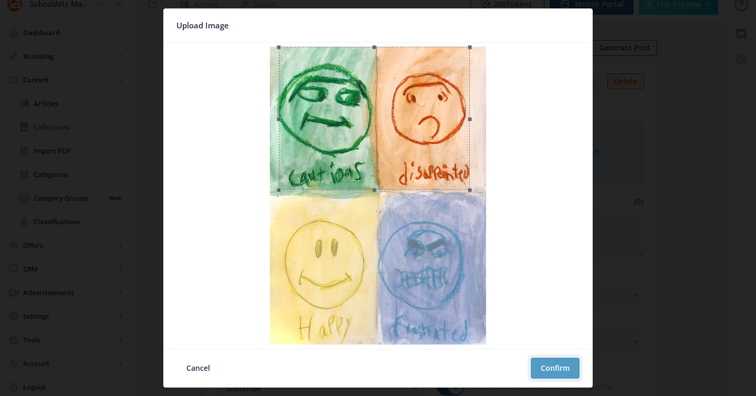
click at [570, 357] on button "Confirm" at bounding box center [555, 367] width 49 height 21
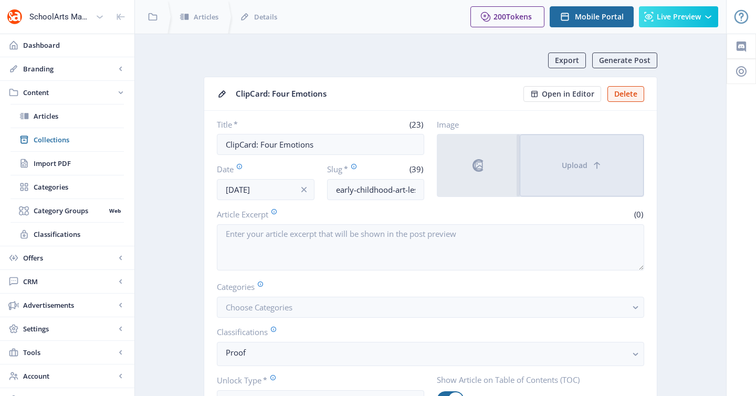
scroll to position [13, 0]
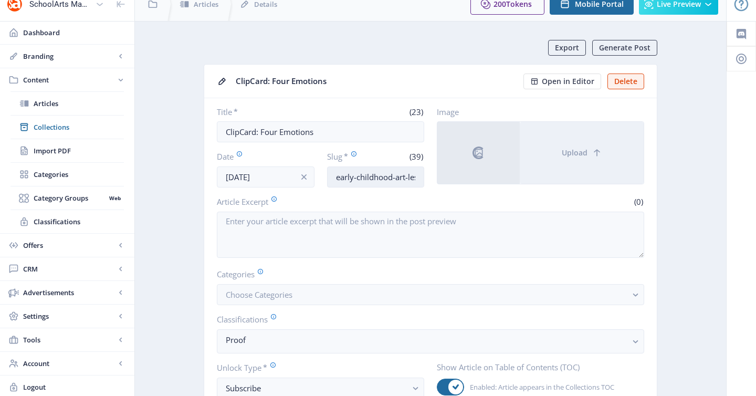
click at [391, 179] on input "early-childhood-art-lesson-drawing-1025" at bounding box center [376, 176] width 98 height 21
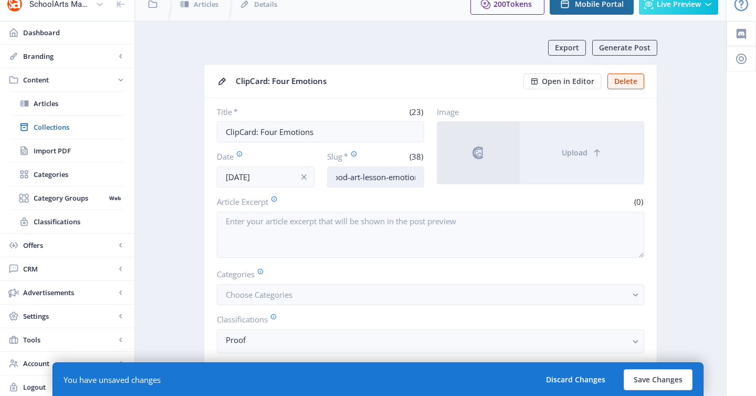
scroll to position [0, 50]
type input "early-childhood-art-lesson-emotion-1025"
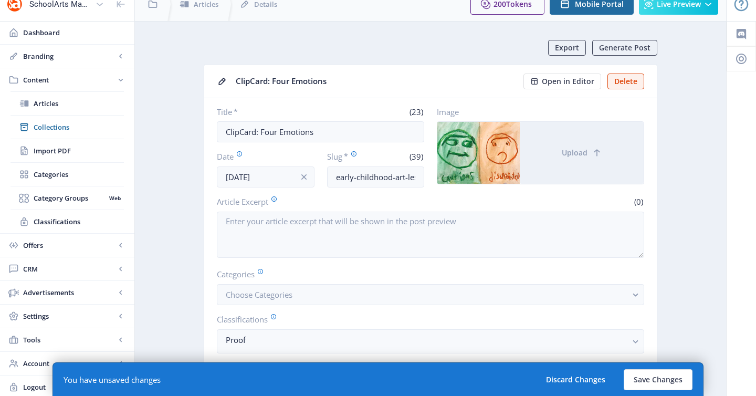
scroll to position [78, 0]
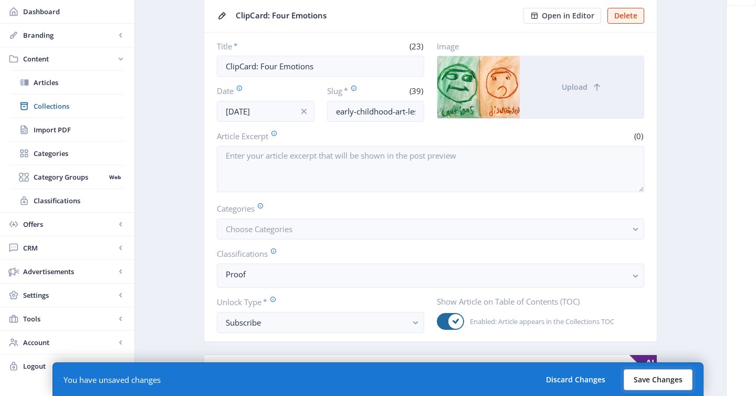
click at [664, 380] on button "Save Changes" at bounding box center [657, 379] width 69 height 21
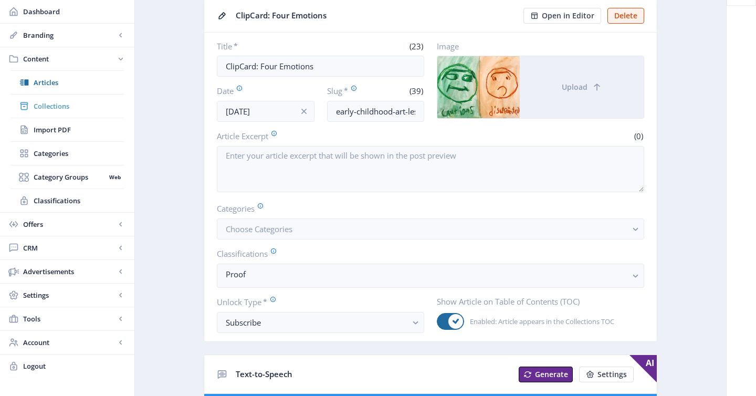
click at [59, 98] on link "Collections" at bounding box center [66, 105] width 113 height 23
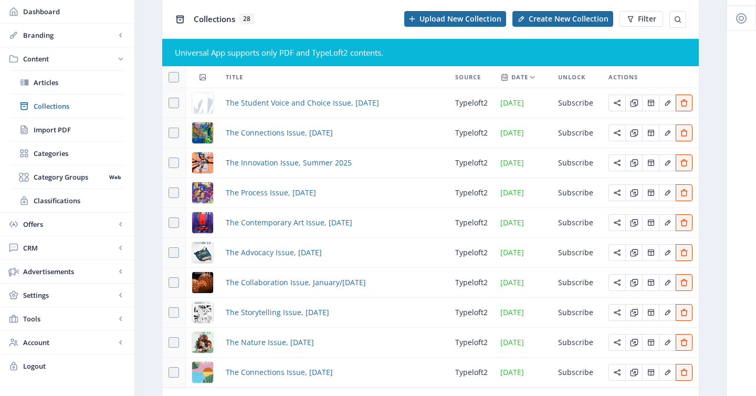
scroll to position [72, 0]
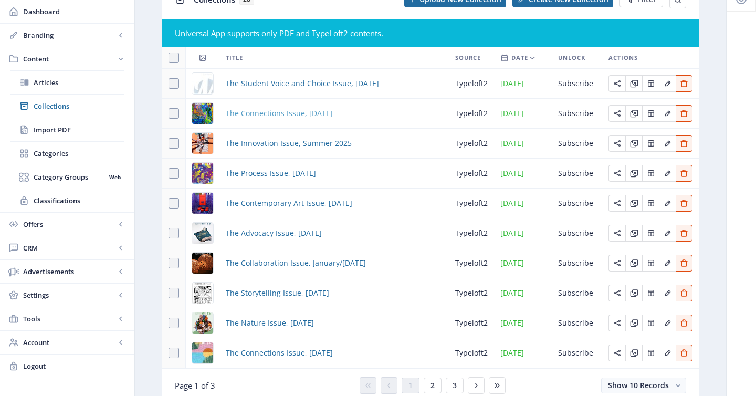
click at [318, 110] on span "The Connections Issue, [DATE]" at bounding box center [279, 113] width 107 height 13
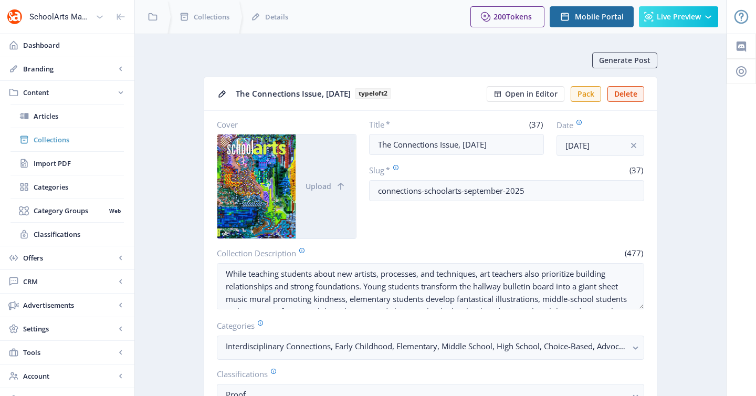
click at [60, 142] on span "Collections" at bounding box center [79, 139] width 90 height 10
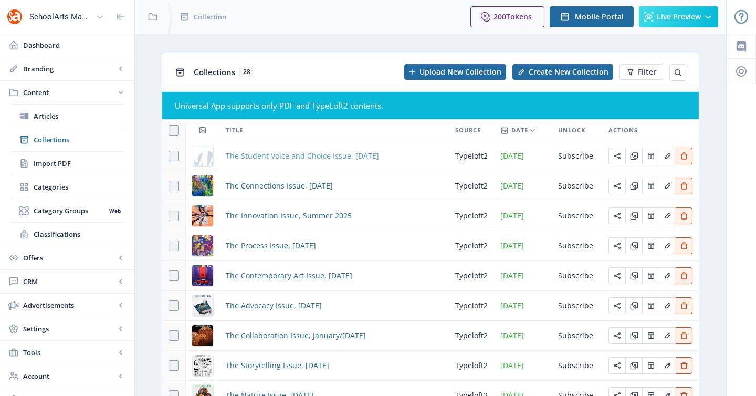
click at [294, 159] on span "The Student Voice and Choice Issue, [DATE]" at bounding box center [302, 156] width 153 height 13
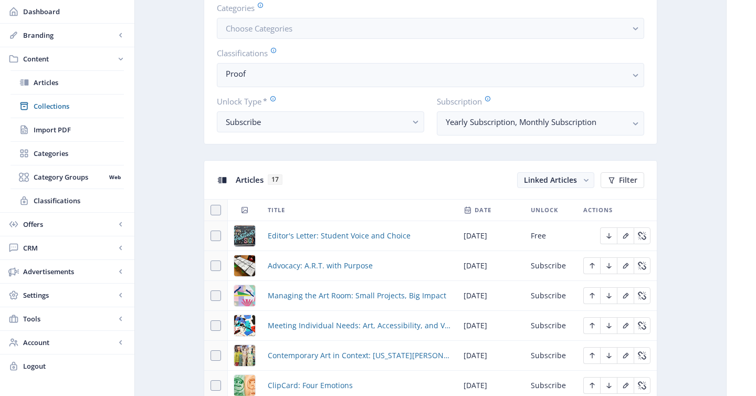
scroll to position [520, 0]
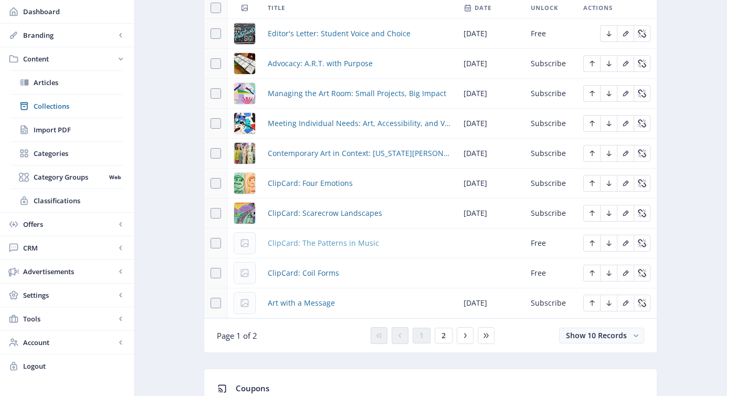
click at [363, 244] on span "ClipCard: The Patterns in Music" at bounding box center [323, 243] width 111 height 13
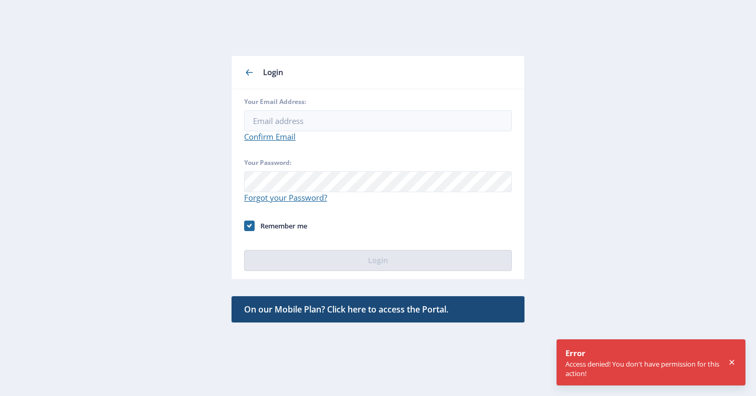
type input "juliawade@davisart.com"
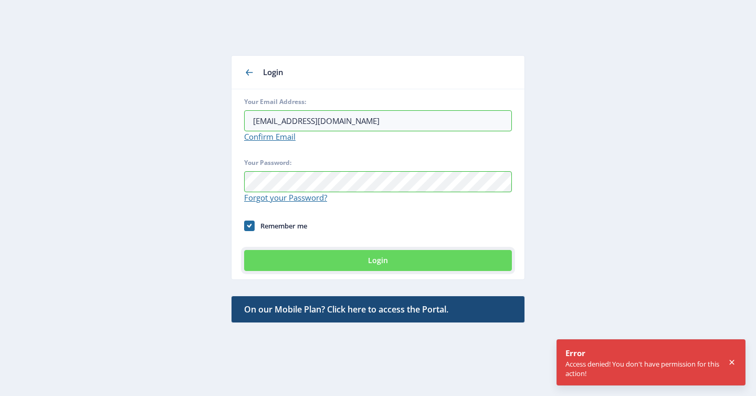
click at [374, 262] on button "Login" at bounding box center [378, 260] width 268 height 21
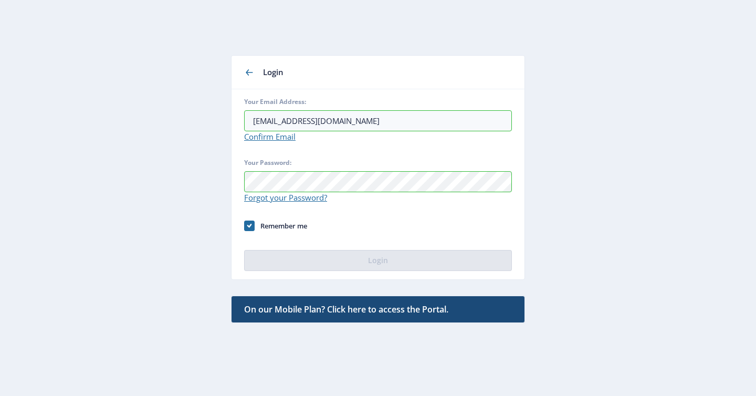
click at [541, 238] on app-auth "Login Your Email Address: juliawade@davisart.com Confirm Email Your Password: F…" at bounding box center [378, 197] width 718 height 356
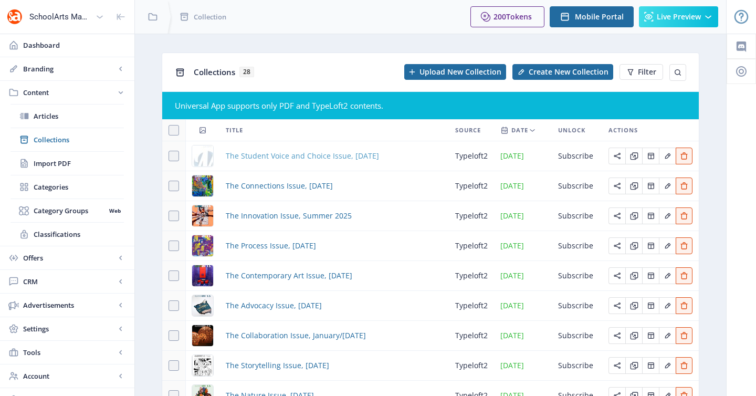
click at [324, 161] on span "The Student Voice and Choice Issue, [DATE]" at bounding box center [302, 156] width 153 height 13
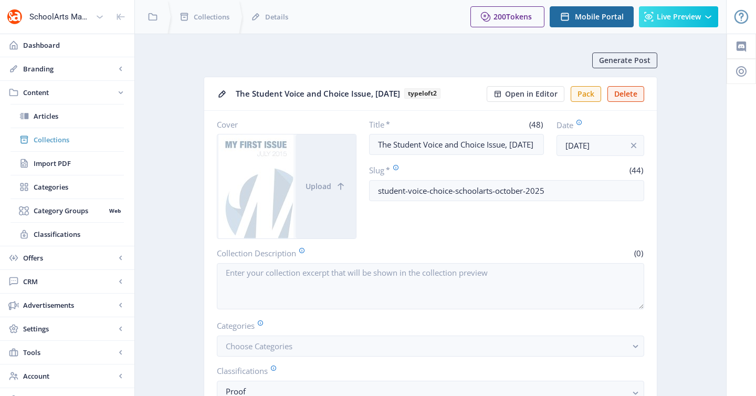
click at [57, 139] on span "Collections" at bounding box center [79, 139] width 90 height 10
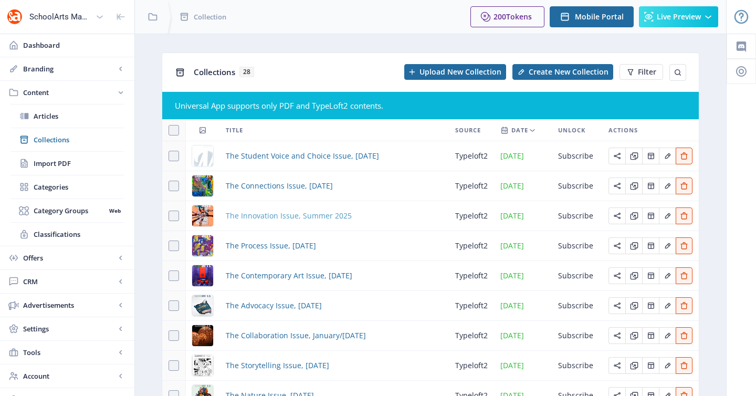
click at [308, 215] on span "The Innovation Issue, Summer 2025" at bounding box center [289, 215] width 126 height 13
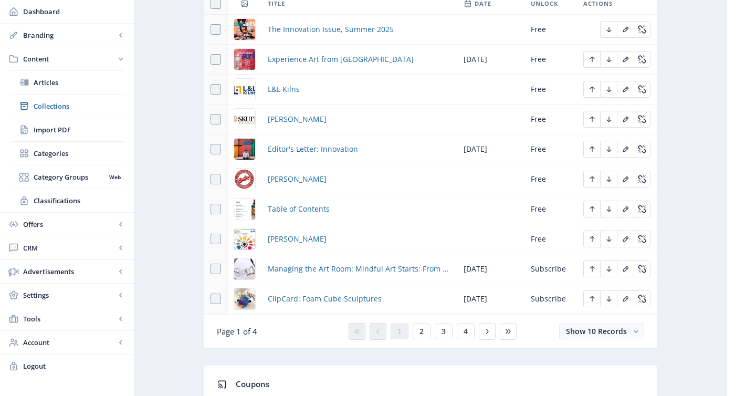
scroll to position [531, 0]
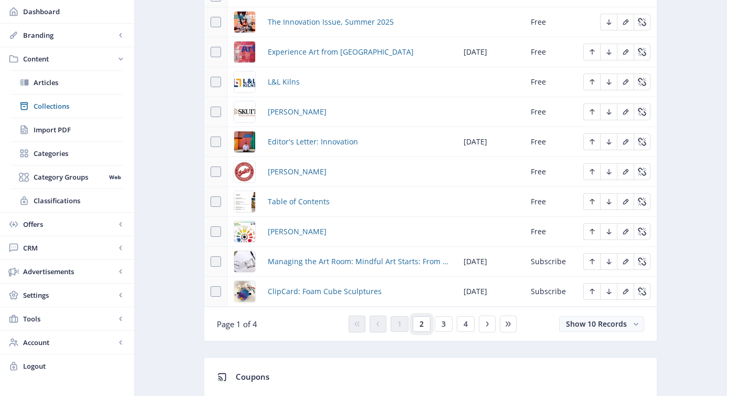
click at [421, 327] on span "2" at bounding box center [421, 324] width 4 height 8
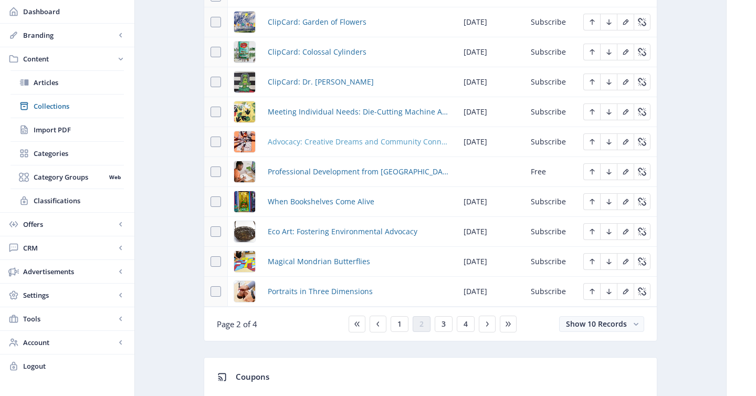
click at [348, 142] on span "Advocacy: Creative Dreams and Community Connections" at bounding box center [359, 141] width 183 height 13
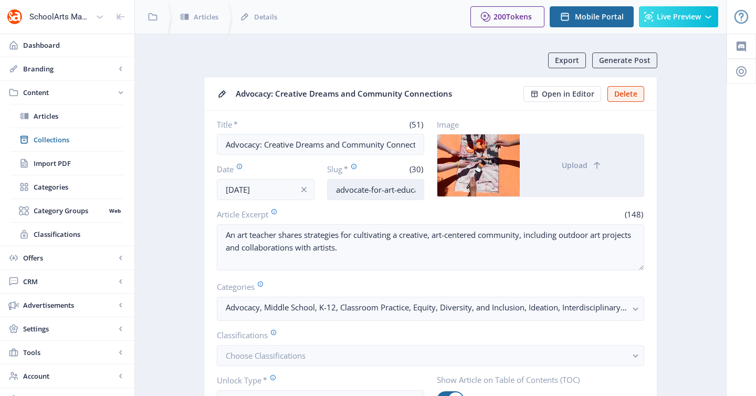
click at [368, 188] on input "advocate-for-art-education-625" at bounding box center [376, 189] width 98 height 21
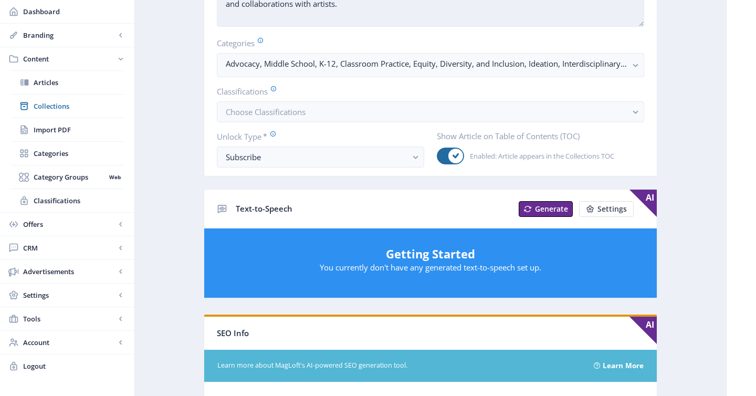
scroll to position [277, 0]
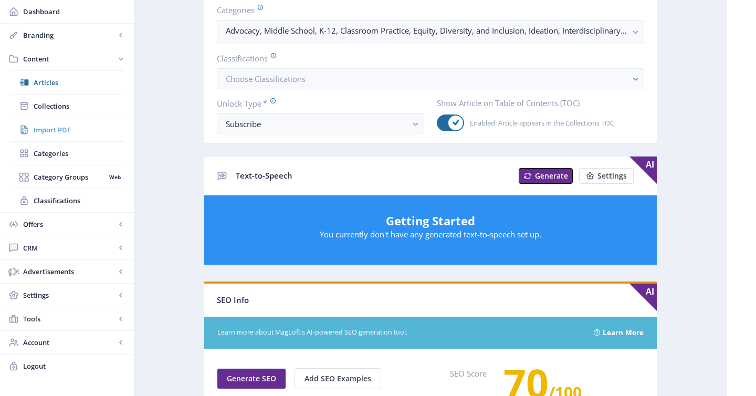
click at [80, 125] on span "Import PDF" at bounding box center [79, 129] width 90 height 10
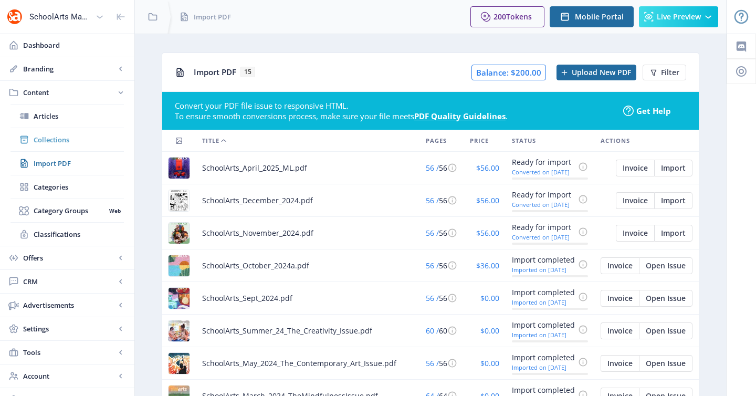
click at [60, 147] on link "Collections" at bounding box center [66, 139] width 113 height 23
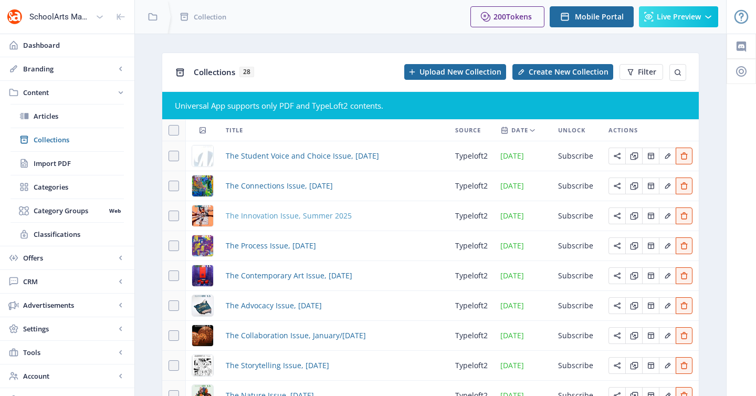
click at [295, 220] on span "The Innovation Issue, Summer 2025" at bounding box center [289, 215] width 126 height 13
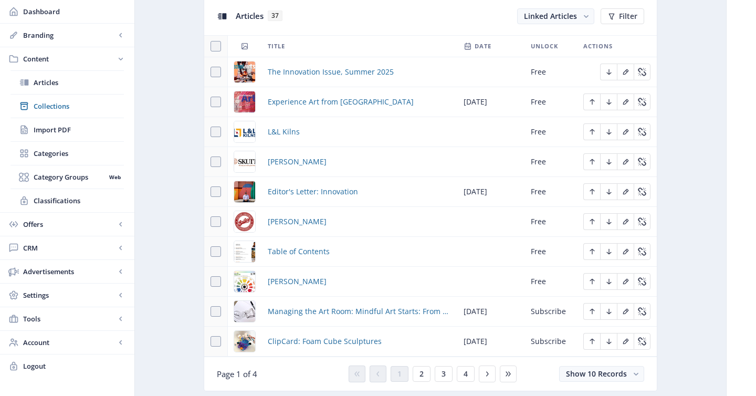
scroll to position [564, 0]
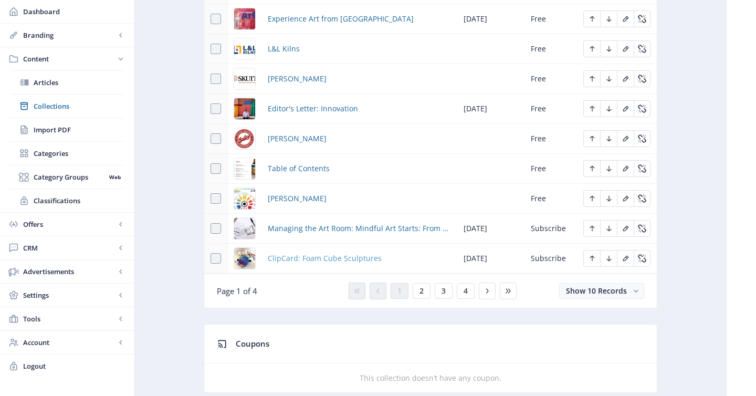
click at [368, 261] on span "ClipCard: Foam Cube Sculptures" at bounding box center [325, 258] width 114 height 13
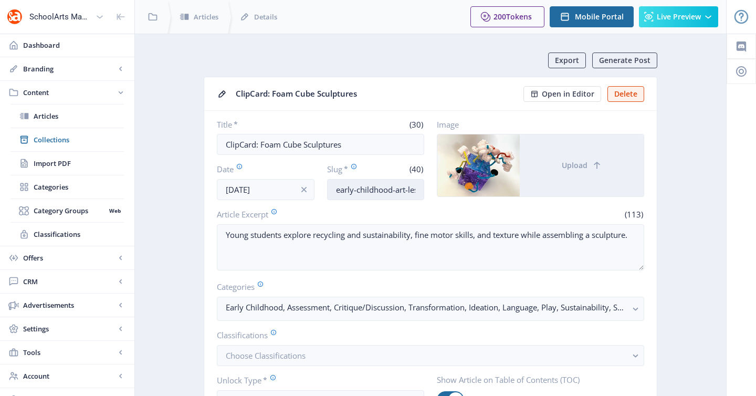
click at [384, 192] on input "early-childhood-art-lesson-sculpture-625" at bounding box center [376, 189] width 98 height 21
click at [88, 141] on span "Collections" at bounding box center [79, 139] width 90 height 10
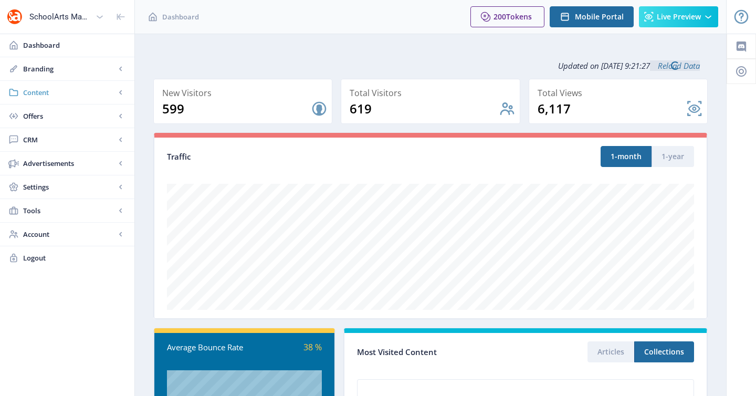
click at [52, 89] on span "Content" at bounding box center [69, 92] width 92 height 10
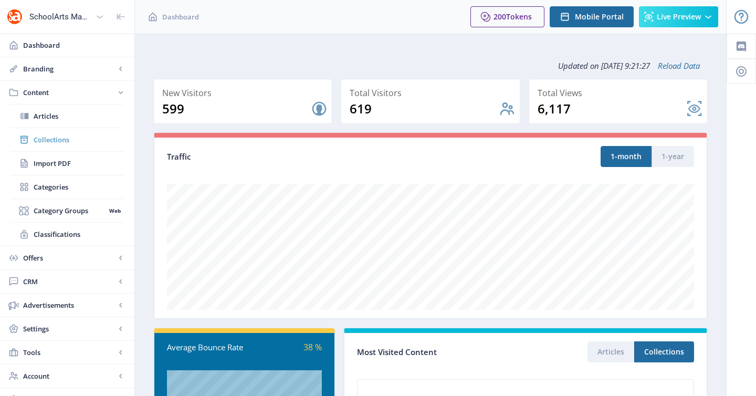
click at [68, 135] on span "Collections" at bounding box center [79, 139] width 90 height 10
